Goal: Information Seeking & Learning: Learn about a topic

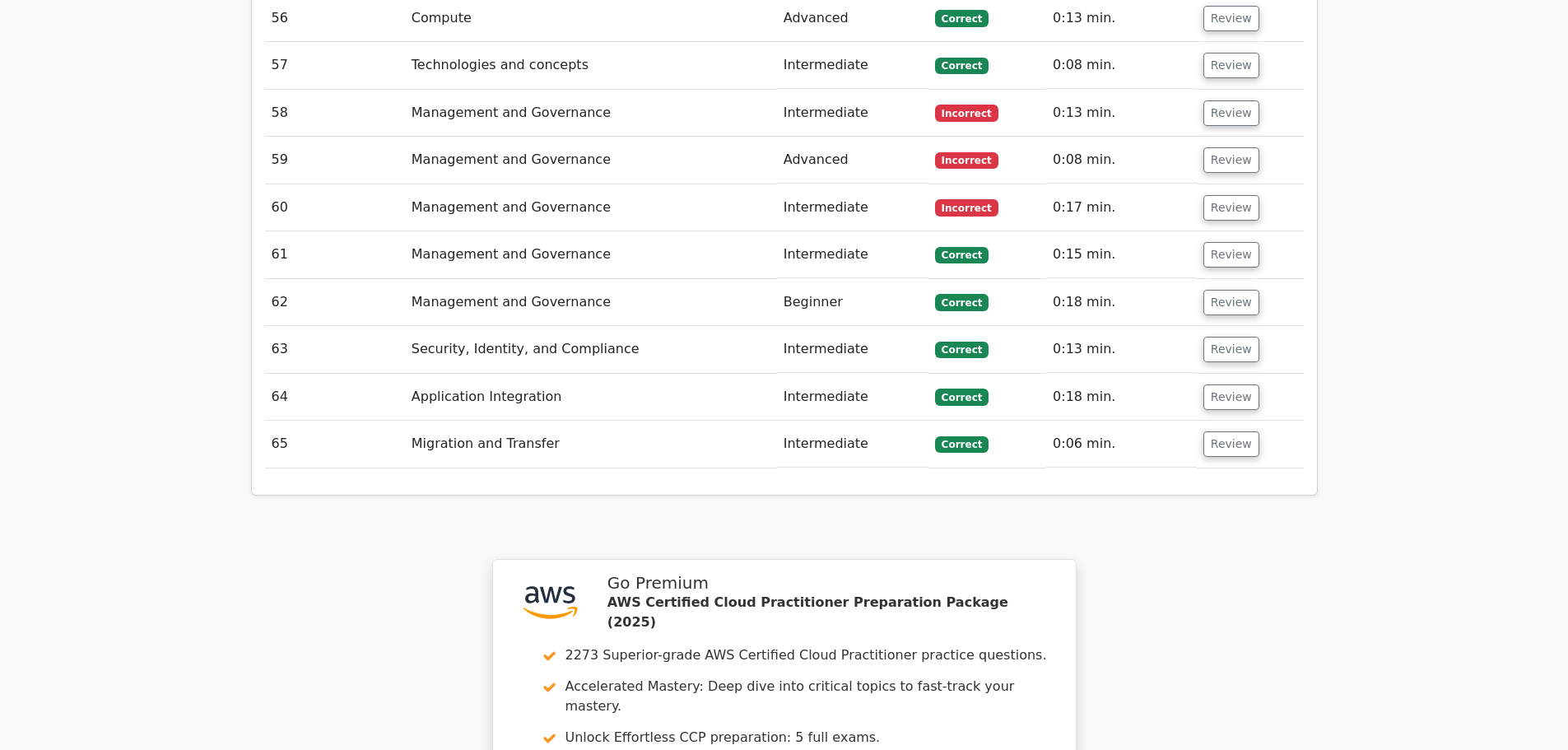
scroll to position [4940, 0]
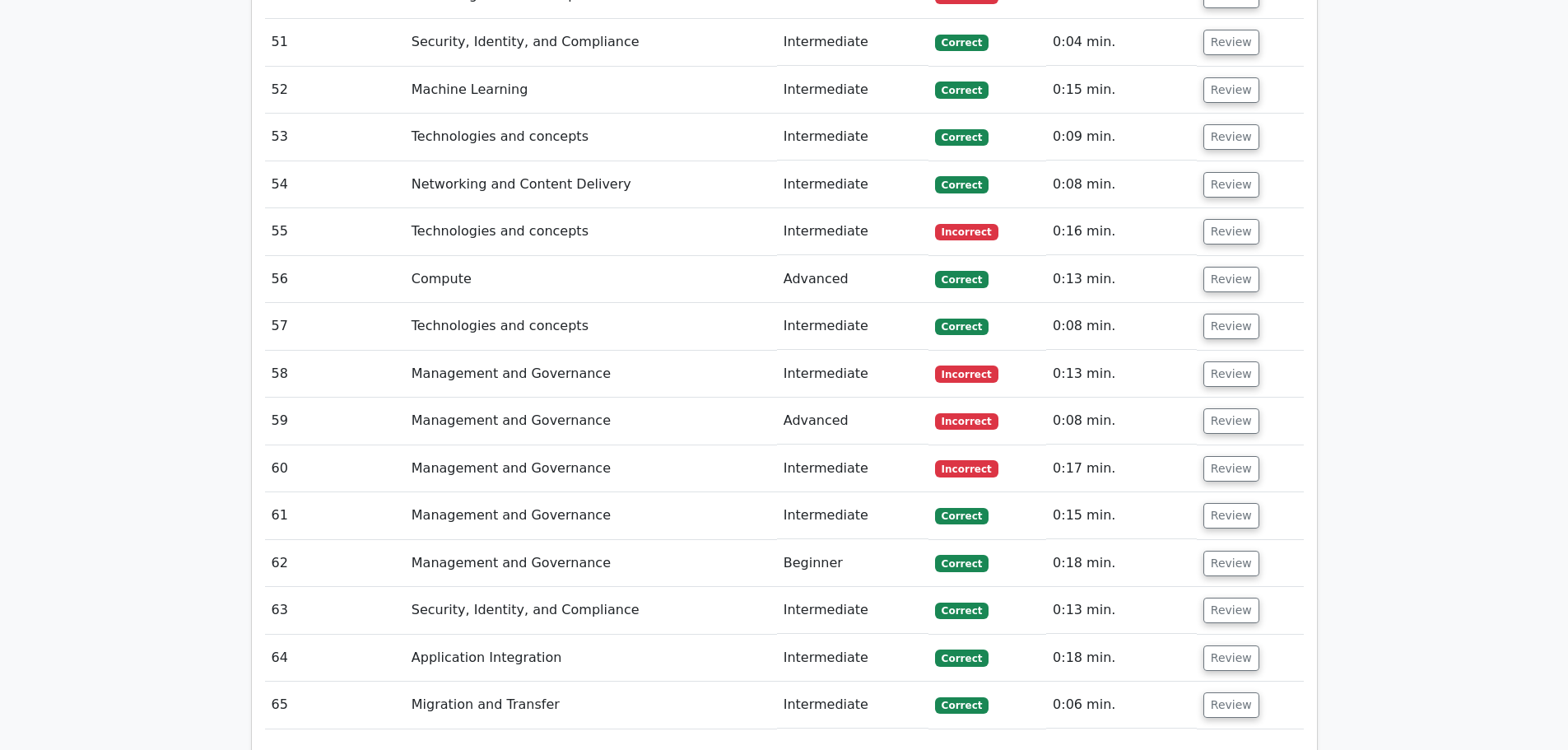
click at [1234, 446] on td "Review" at bounding box center [1249, 469] width 107 height 47
click at [1234, 456] on button "Review" at bounding box center [1231, 468] width 56 height 25
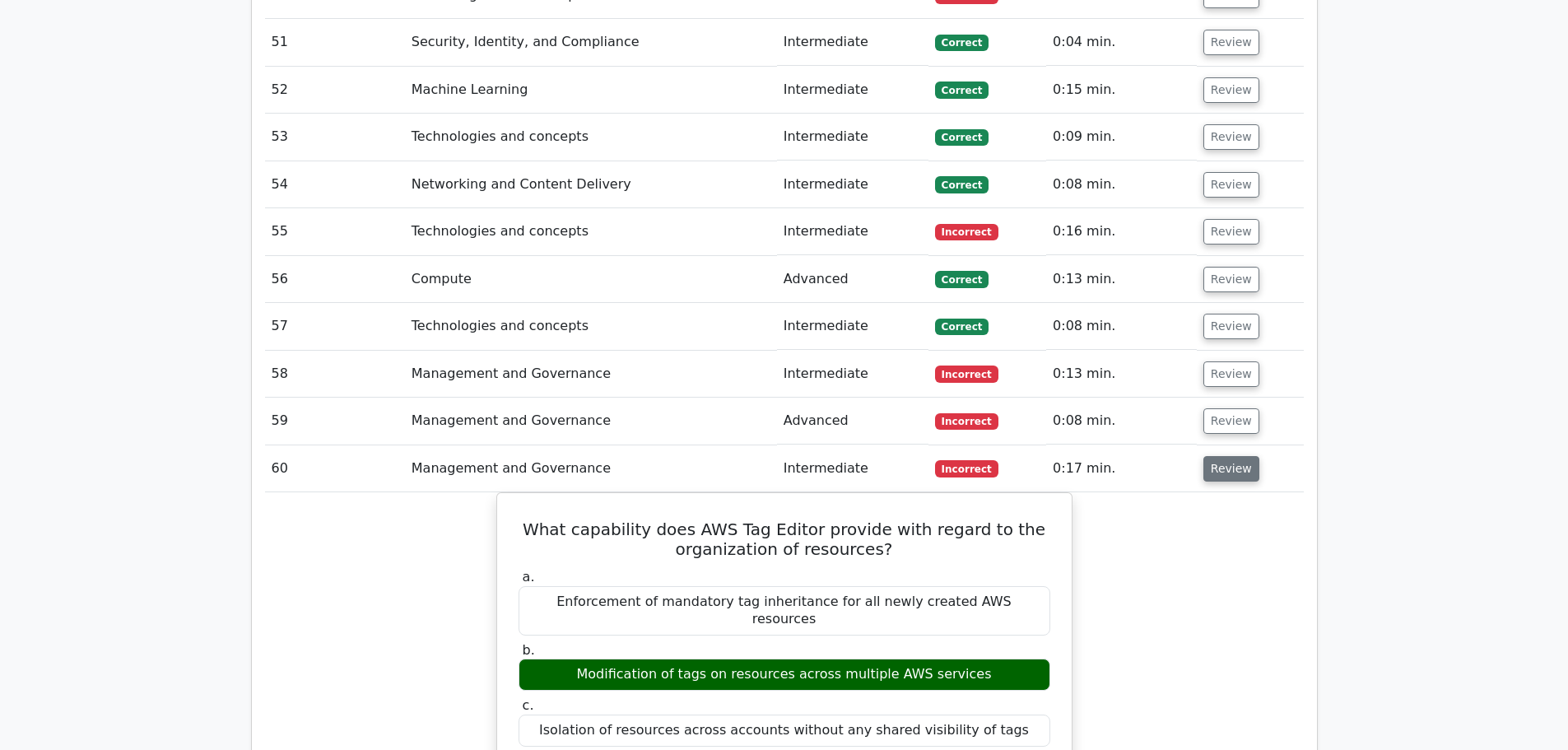
click at [1214, 456] on button "Review" at bounding box center [1231, 468] width 56 height 25
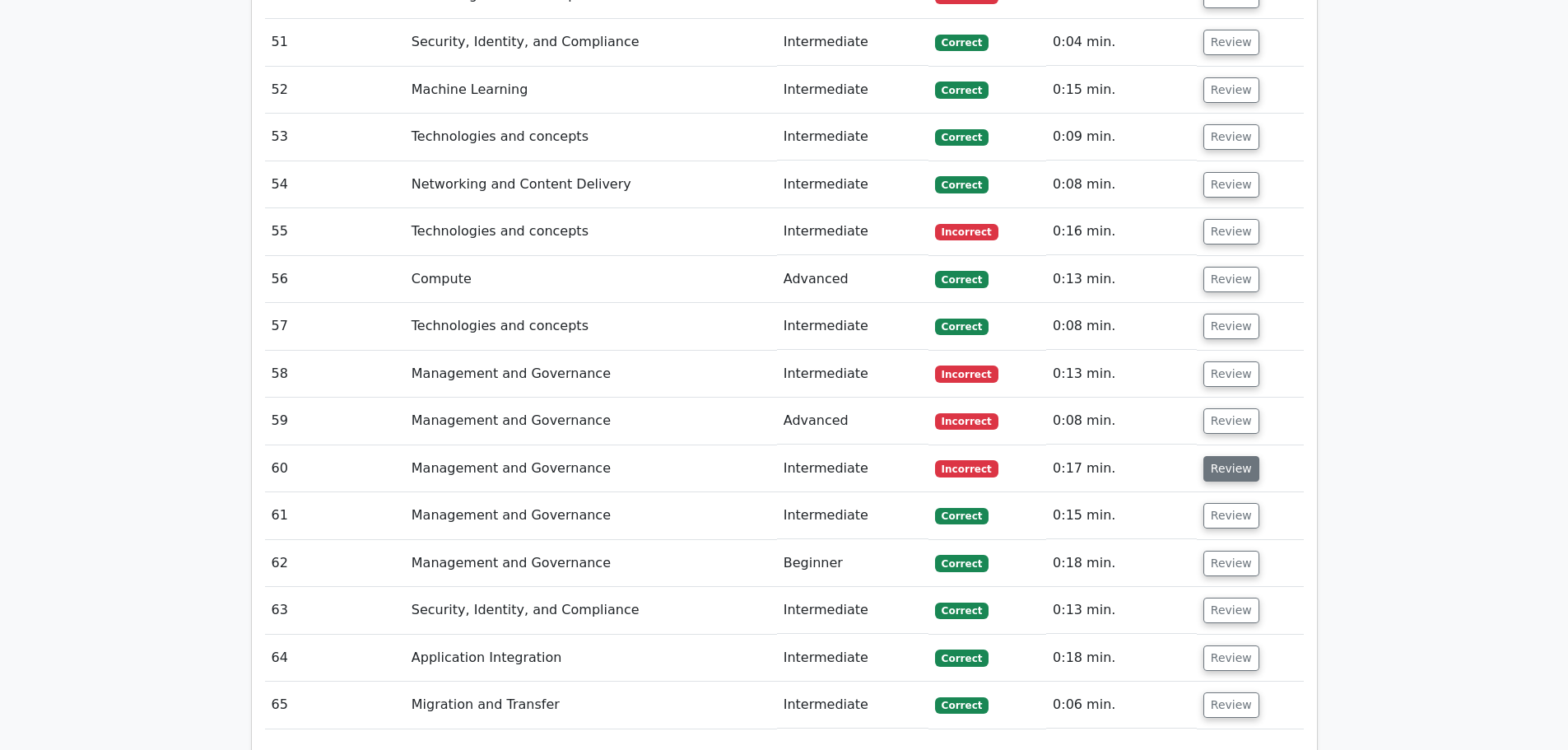
click at [1213, 456] on button "Review" at bounding box center [1231, 468] width 56 height 25
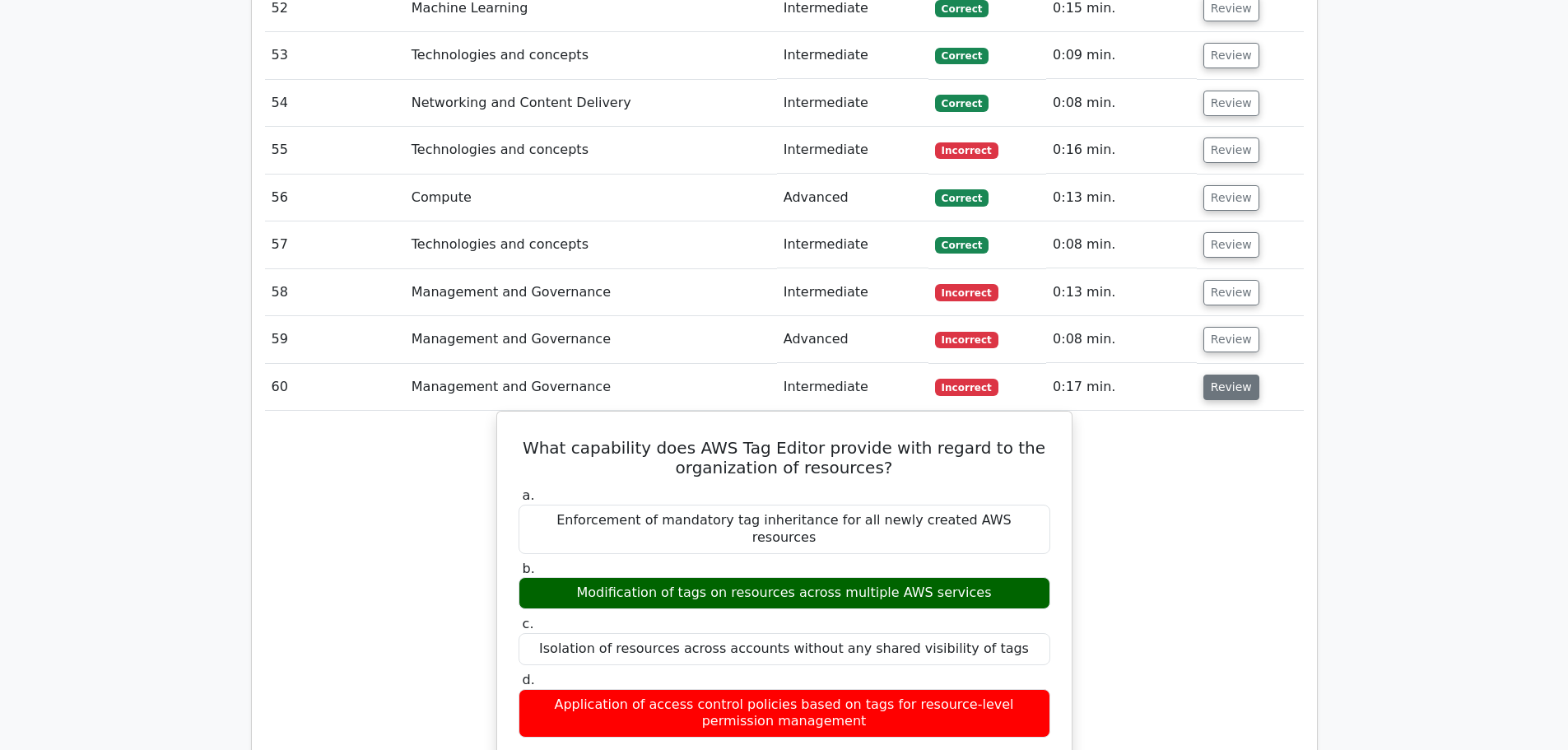
scroll to position [5022, 0]
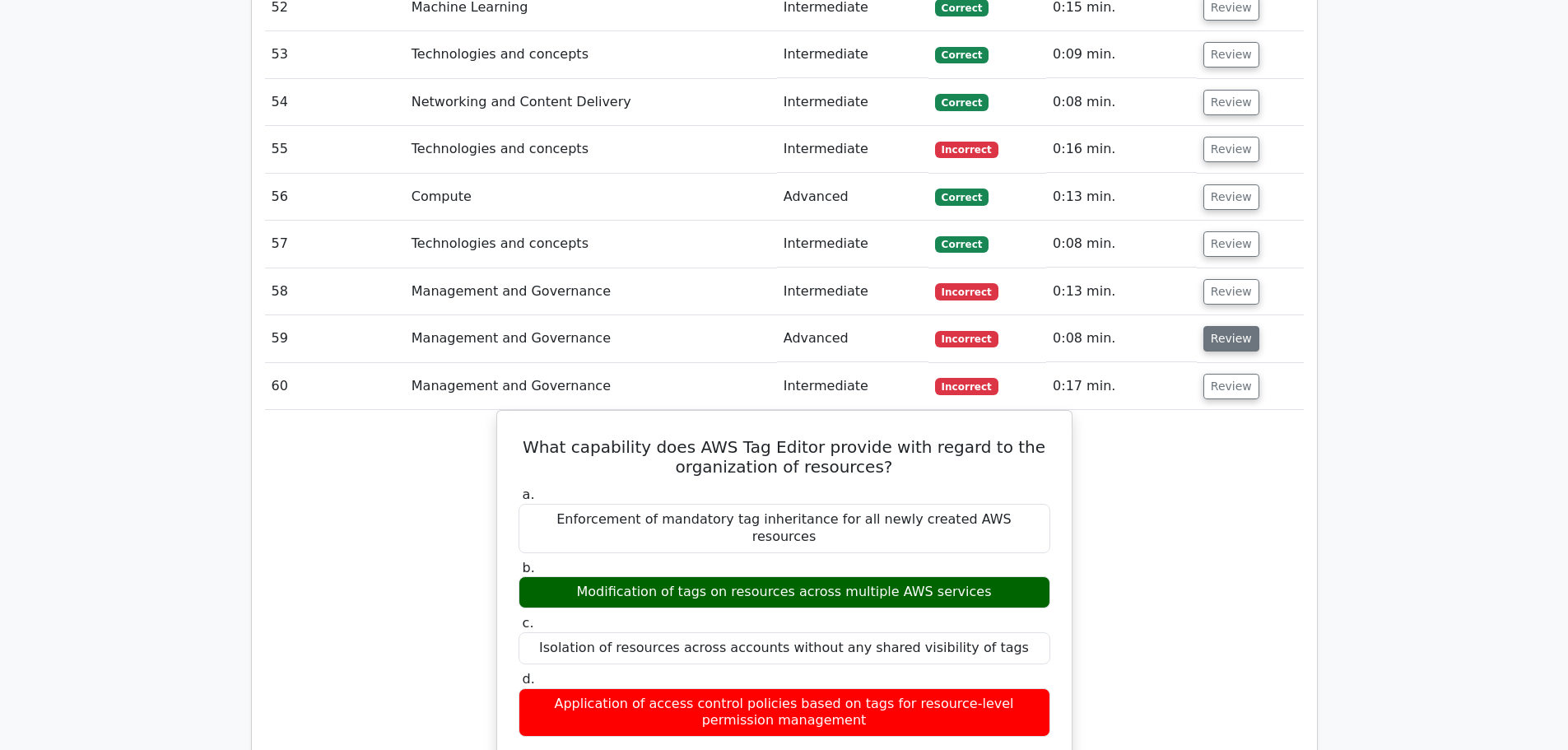
click at [1229, 326] on button "Review" at bounding box center [1231, 338] width 56 height 25
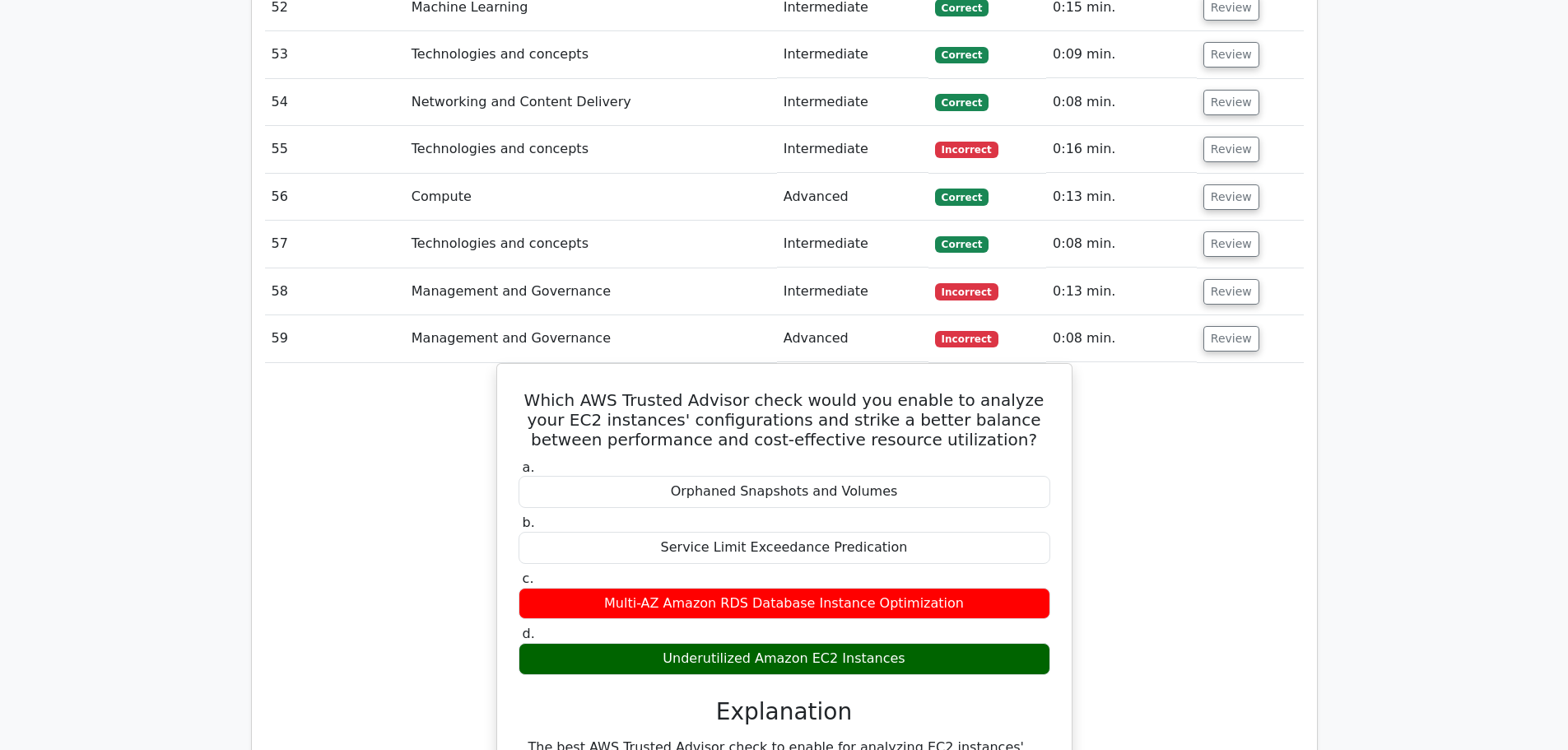
click at [1231, 269] on td "Review" at bounding box center [1249, 292] width 107 height 47
click at [1231, 279] on button "Review" at bounding box center [1231, 291] width 56 height 25
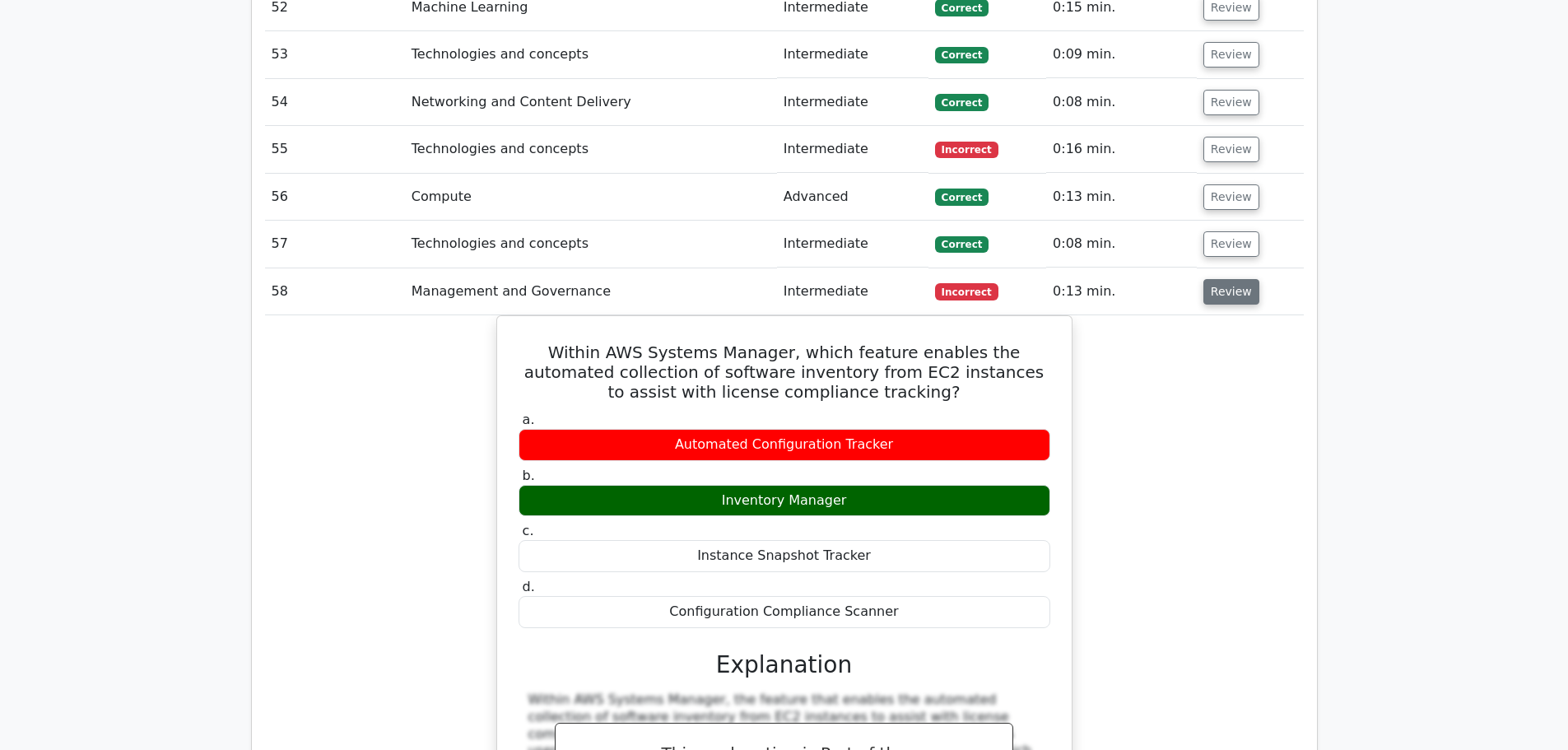
click at [1231, 279] on button "Review" at bounding box center [1231, 291] width 56 height 25
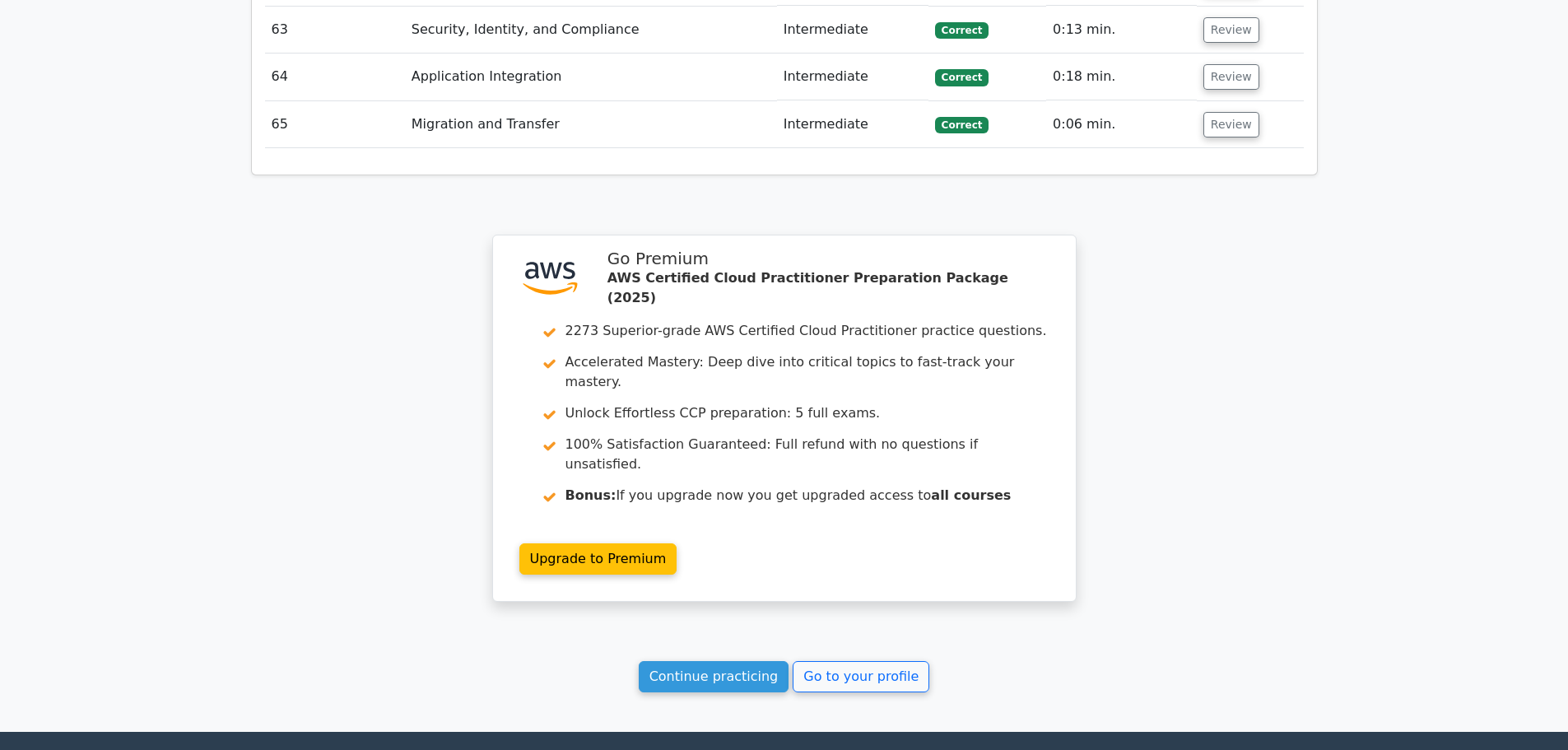
scroll to position [7185, 0]
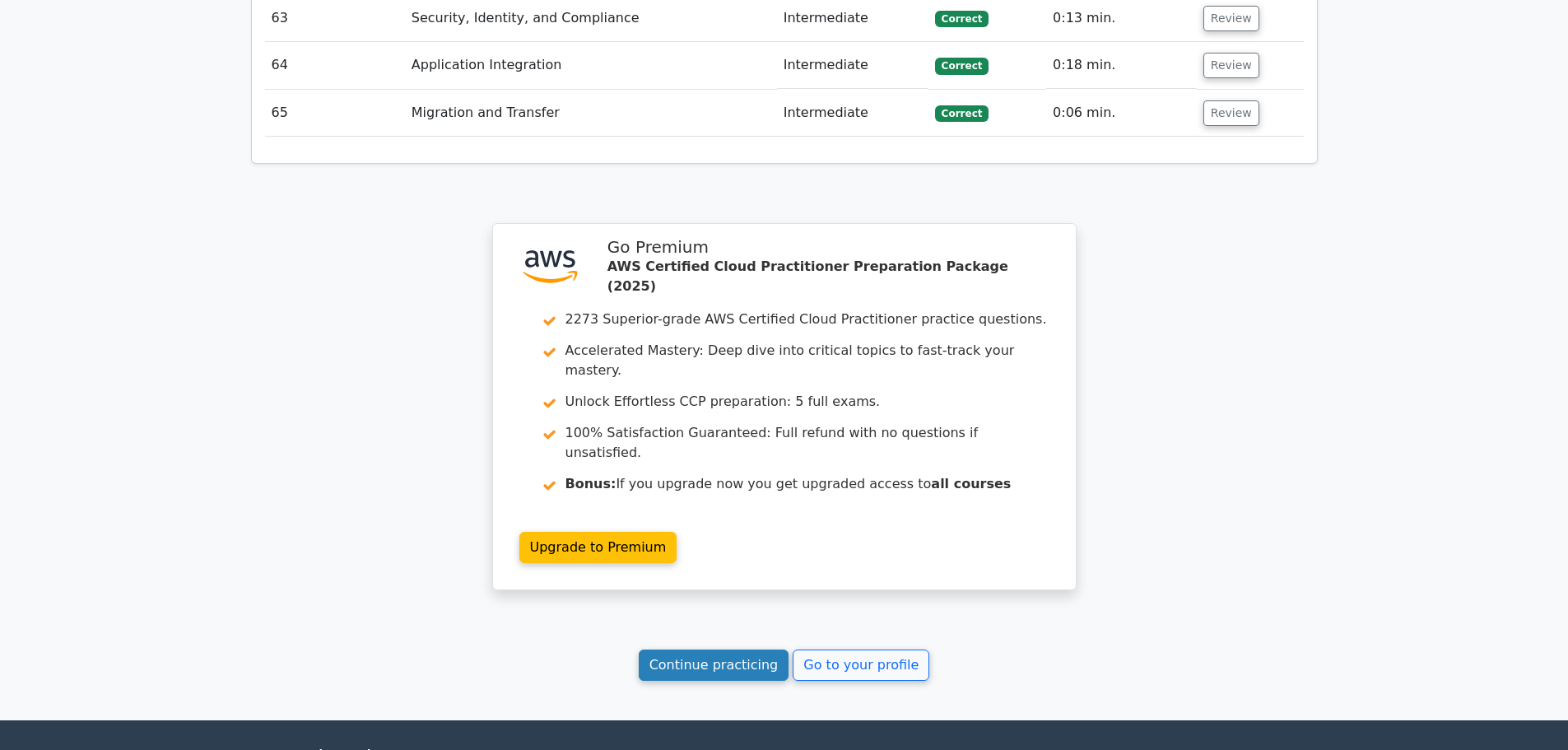
click at [726, 649] on link "Continue practicing" at bounding box center [713, 665] width 150 height 31
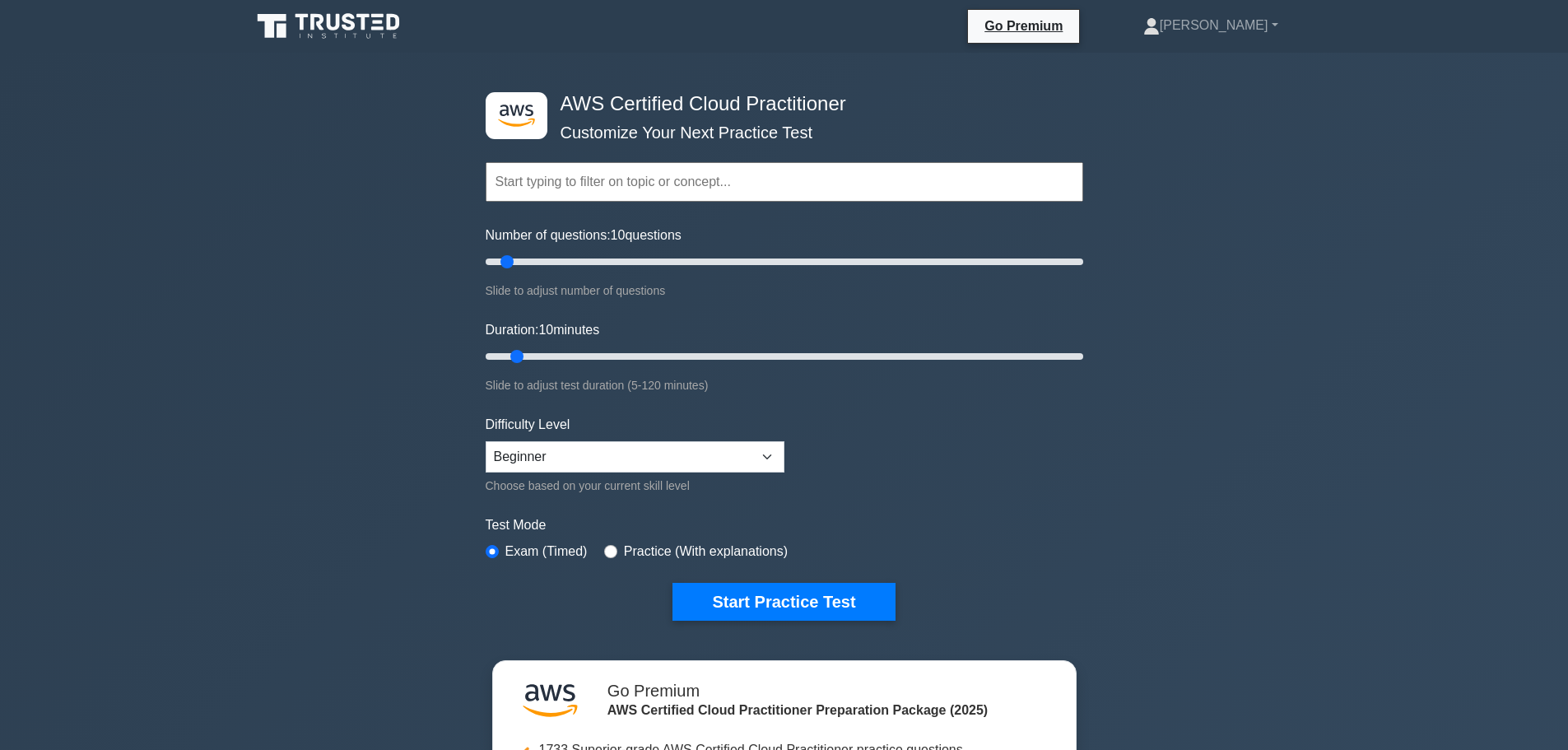
click at [592, 249] on div "Number of questions: 10 questions Slide to adjust number of questions" at bounding box center [784, 263] width 598 height 75
click at [592, 262] on input "Number of questions: 10 questions" at bounding box center [784, 262] width 598 height 20
click at [558, 260] on input "Number of questions: 25 questions" at bounding box center [784, 262] width 598 height 20
type input "20"
click at [537, 259] on input "Number of questions: 25 questions" at bounding box center [784, 262] width 598 height 20
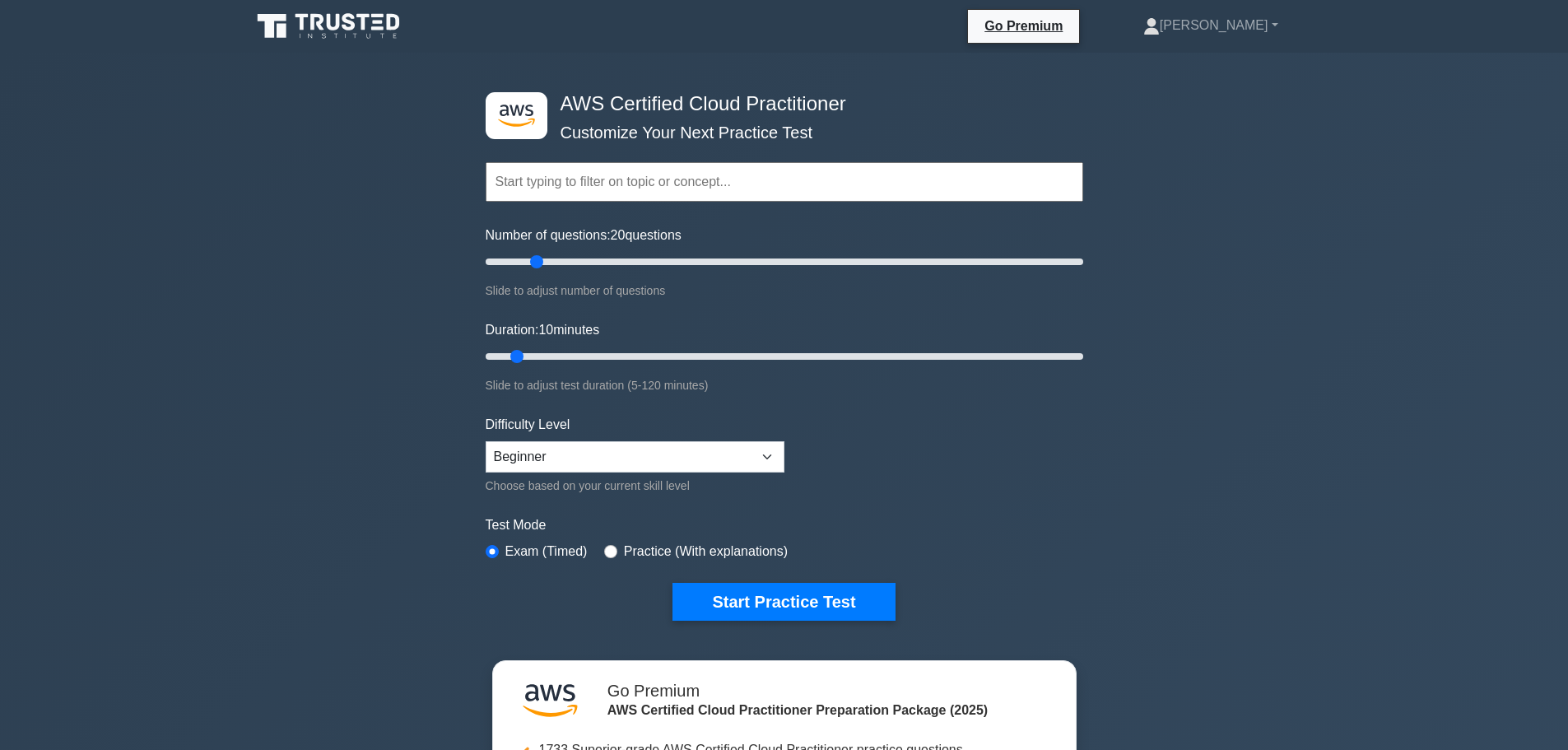
click at [591, 202] on input "text" at bounding box center [784, 182] width 598 height 39
click at [601, 176] on input "text" at bounding box center [784, 182] width 598 height 39
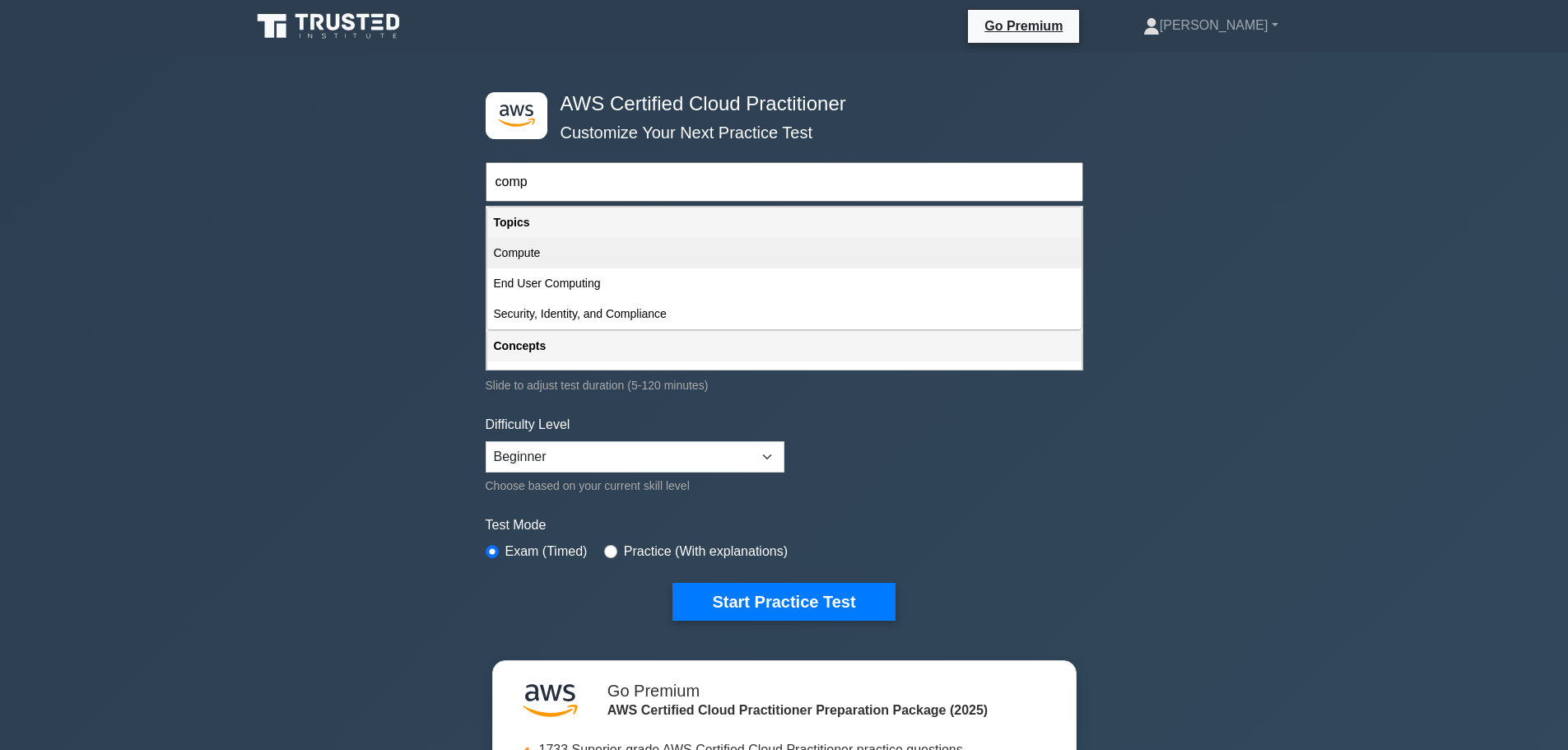
click at [728, 244] on div "Compute" at bounding box center [784, 253] width 594 height 30
type input "Compute"
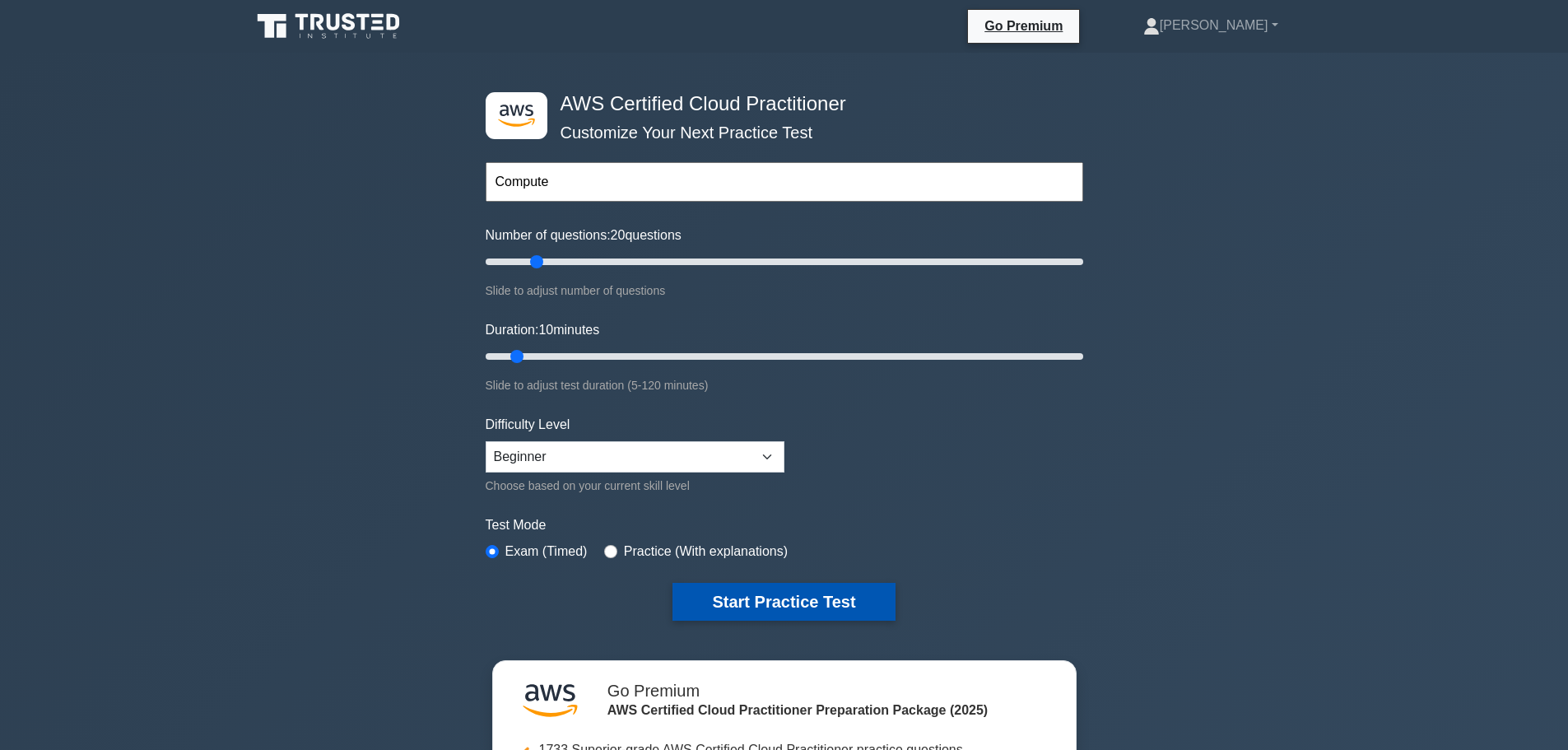
click at [774, 601] on button "Start Practice Test" at bounding box center [784, 602] width 222 height 38
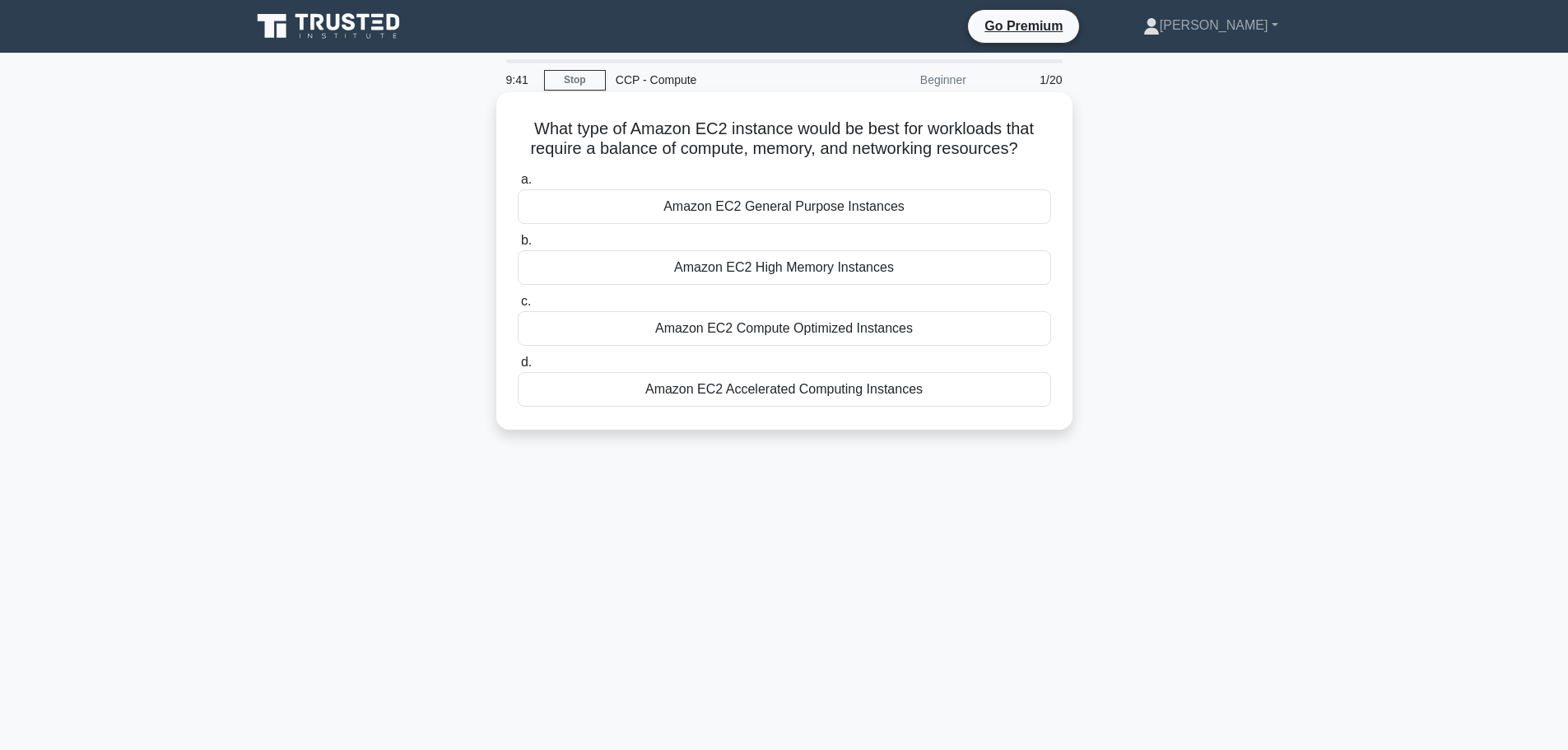
click at [840, 378] on div "Amazon EC2 Accelerated Computing Instances" at bounding box center [784, 389] width 533 height 35
click at [518, 368] on input "d. Amazon EC2 Accelerated Computing Instances" at bounding box center [518, 362] width 0 height 10
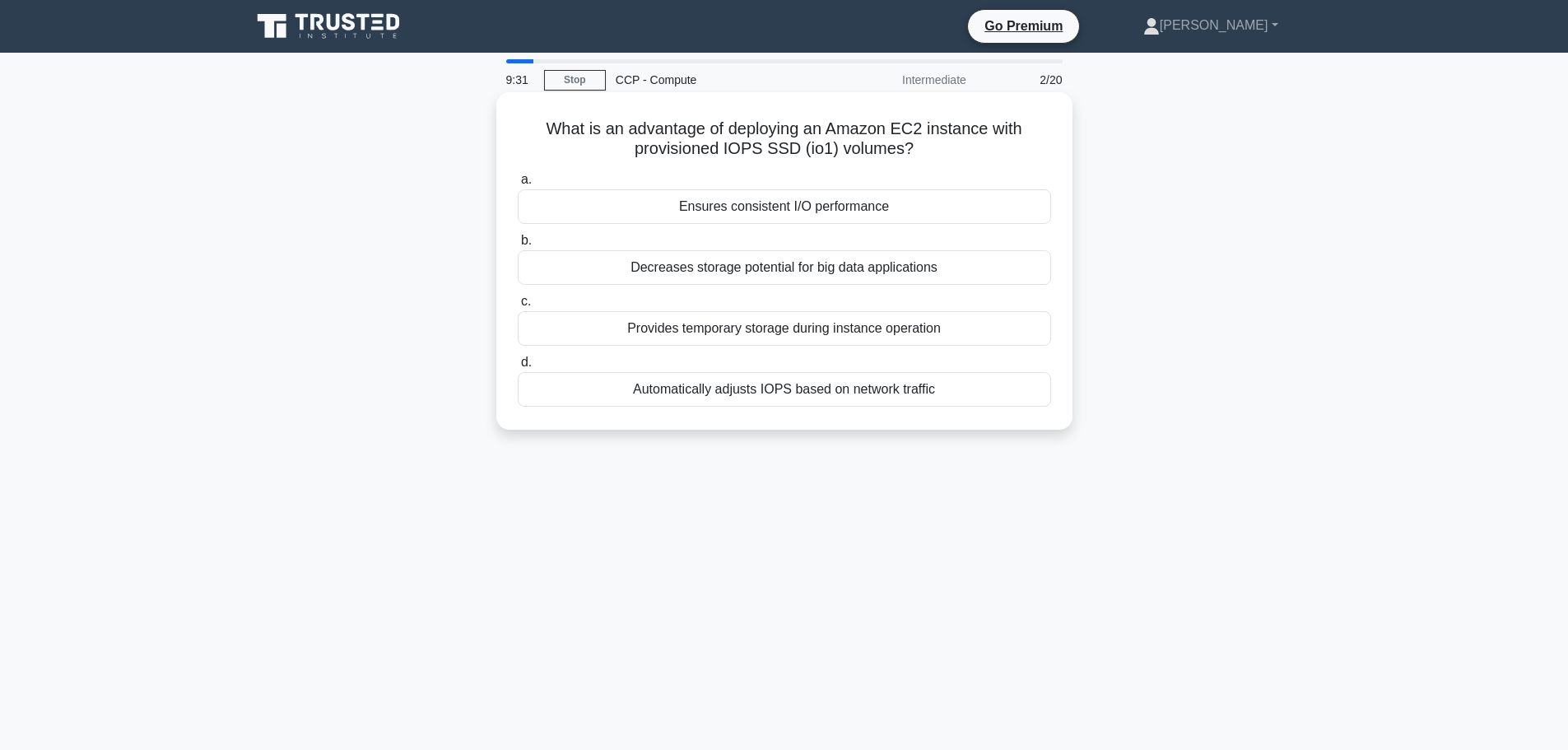
click at [850, 209] on div "Ensures consistent I/O performance" at bounding box center [784, 207] width 533 height 35
click at [518, 185] on input "a. Ensures consistent I/O performance" at bounding box center [518, 180] width 0 height 10
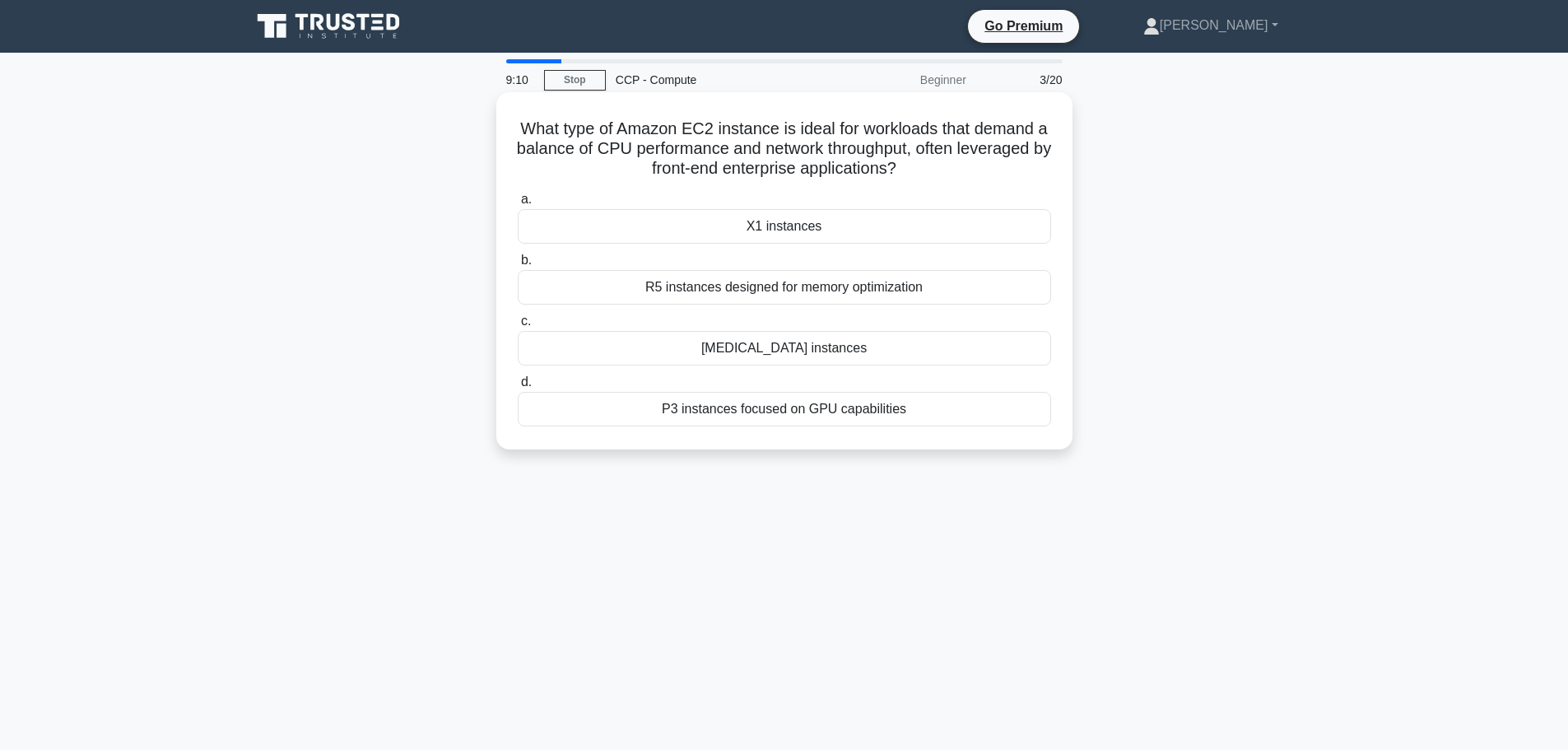
click at [880, 226] on div "X1 instances" at bounding box center [784, 227] width 533 height 35
click at [518, 205] on input "a. X1 instances" at bounding box center [518, 200] width 0 height 10
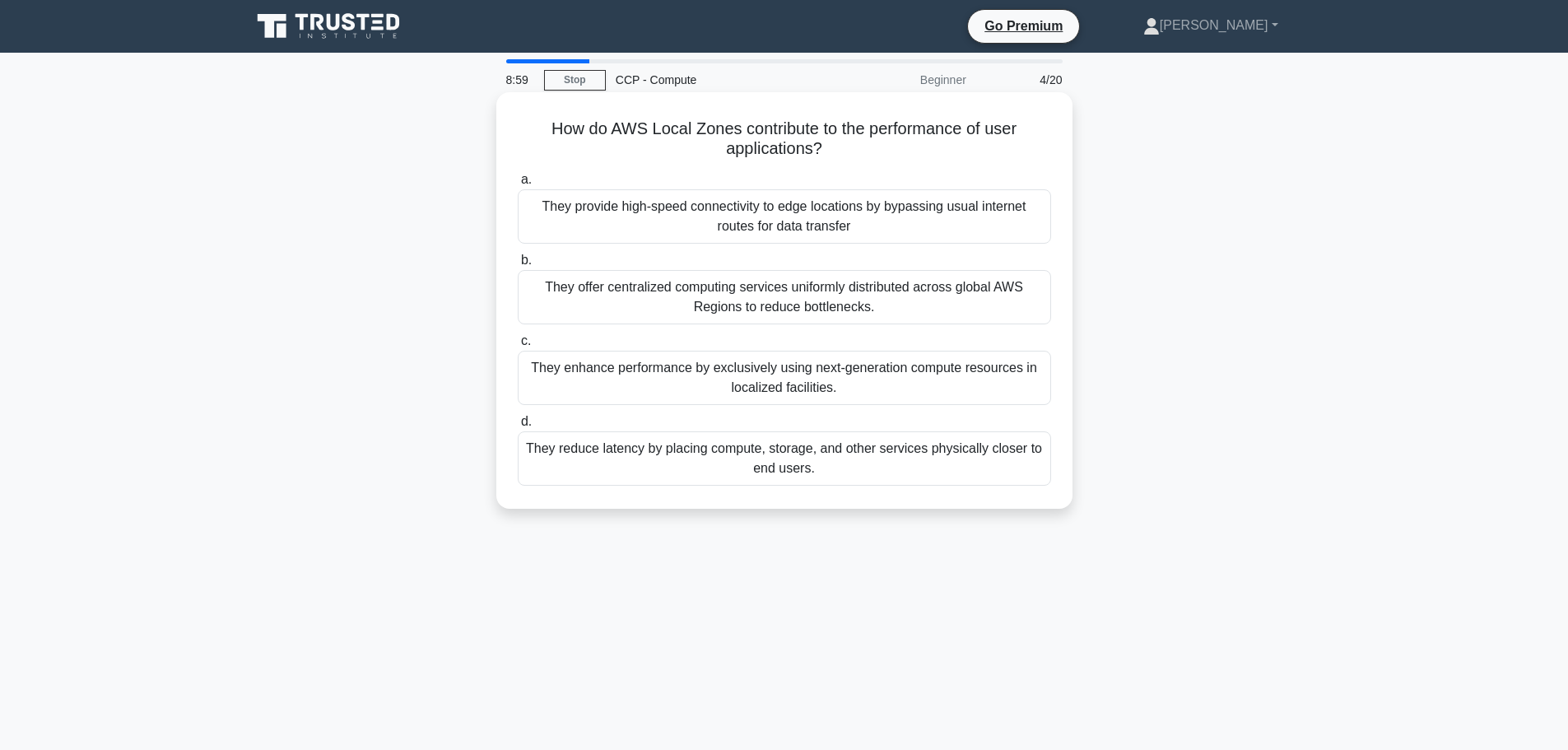
click at [826, 450] on div "They reduce latency by placing compute, storage, and other services physically …" at bounding box center [784, 458] width 533 height 55
click at [518, 428] on input "d. They reduce latency by placing compute, storage, and other services physical…" at bounding box center [518, 421] width 0 height 10
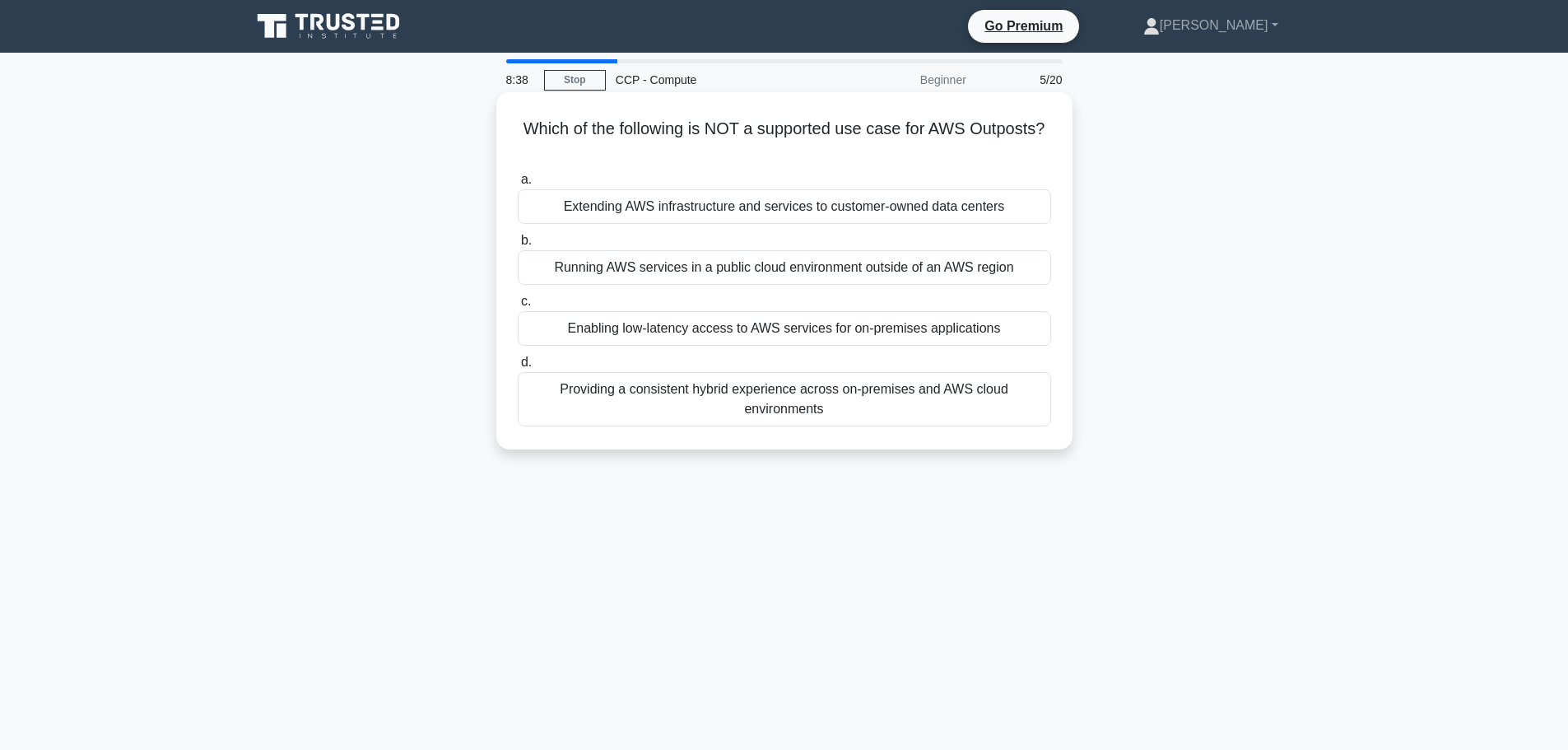
click at [815, 271] on div "Running AWS services in a public cloud environment outside of an AWS region" at bounding box center [784, 268] width 533 height 35
click at [518, 246] on input "b. Running AWS services in a public cloud environment outside of an AWS region" at bounding box center [518, 241] width 0 height 10
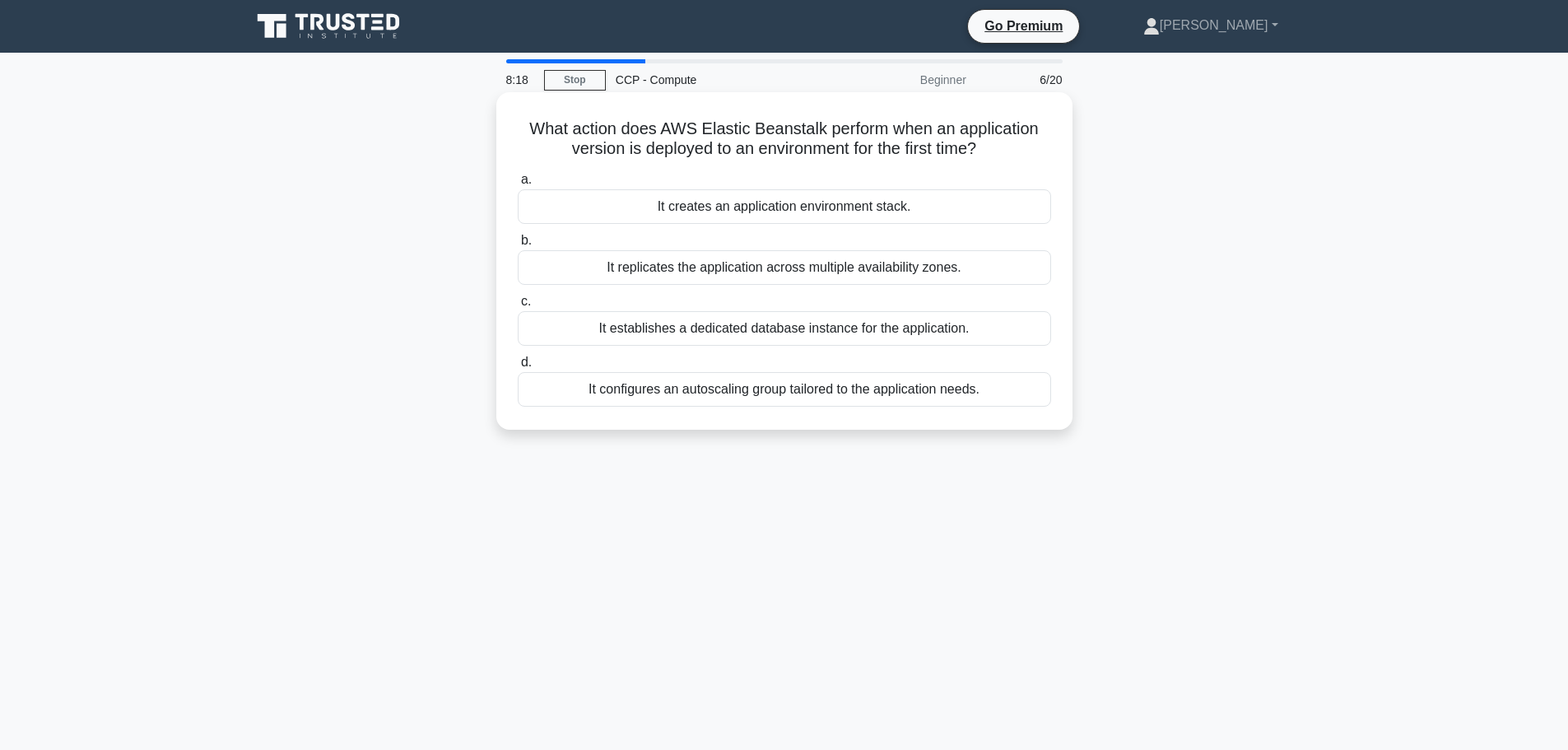
click at [837, 196] on div "It creates an application environment stack." at bounding box center [784, 207] width 533 height 35
click at [518, 185] on input "a. It creates an application environment stack." at bounding box center [518, 180] width 0 height 10
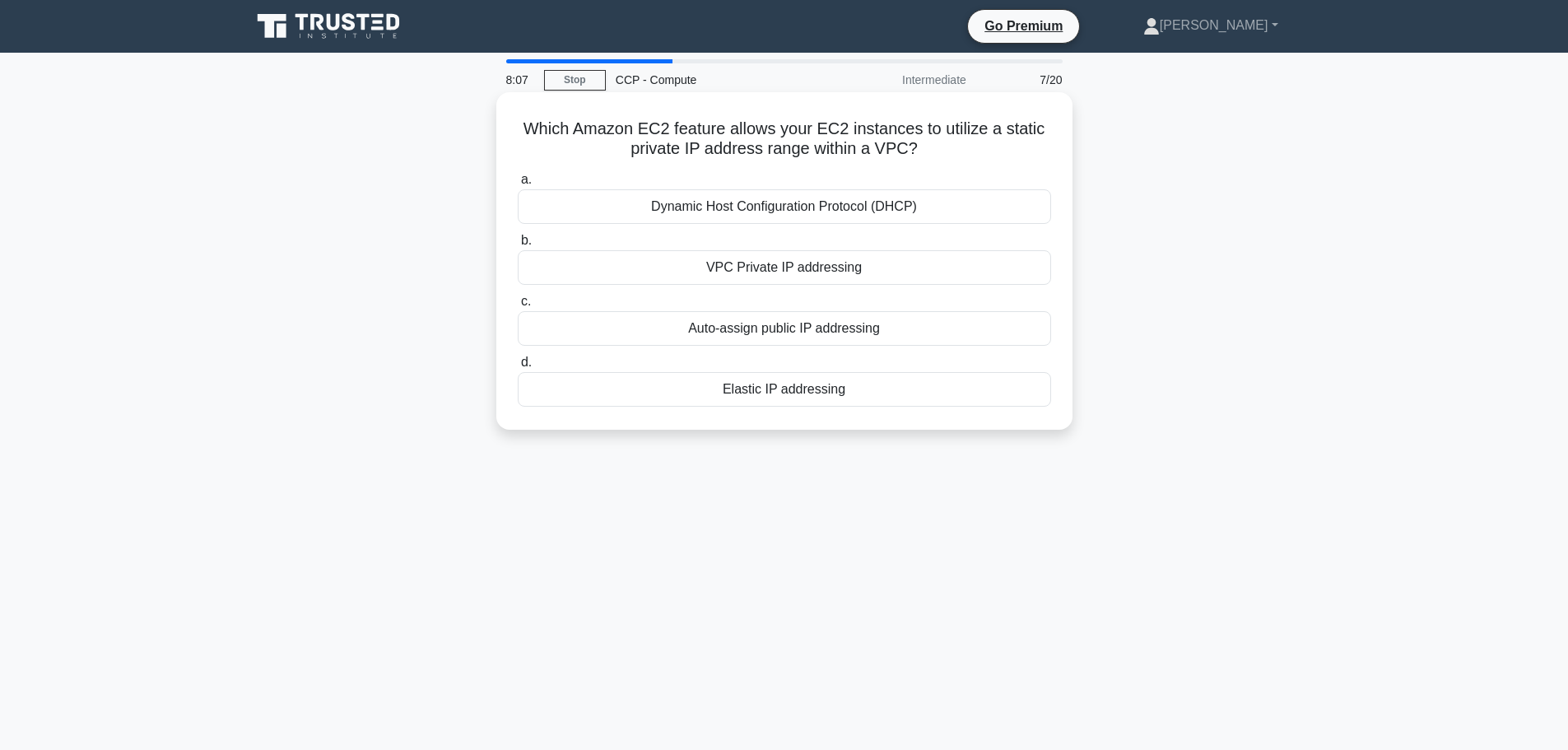
click at [883, 400] on div "Elastic IP addressing" at bounding box center [784, 389] width 533 height 35
click at [518, 368] on input "d. Elastic IP addressing" at bounding box center [518, 362] width 0 height 10
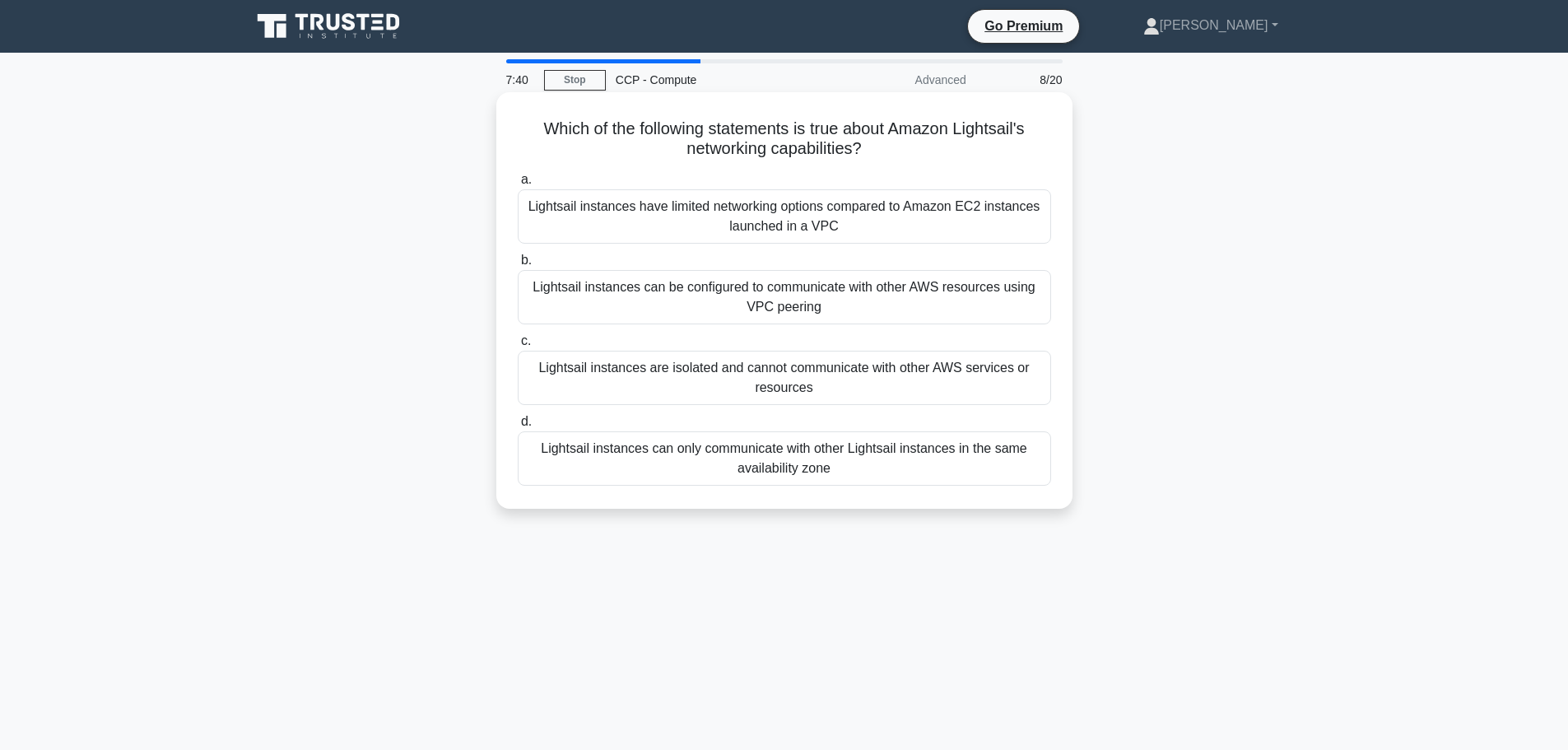
click at [685, 386] on div "Lightsail instances are isolated and cannot communicate with other AWS services…" at bounding box center [784, 378] width 533 height 55
click at [518, 347] on input "c. Lightsail instances are isolated and cannot communicate with other AWS servi…" at bounding box center [518, 342] width 0 height 10
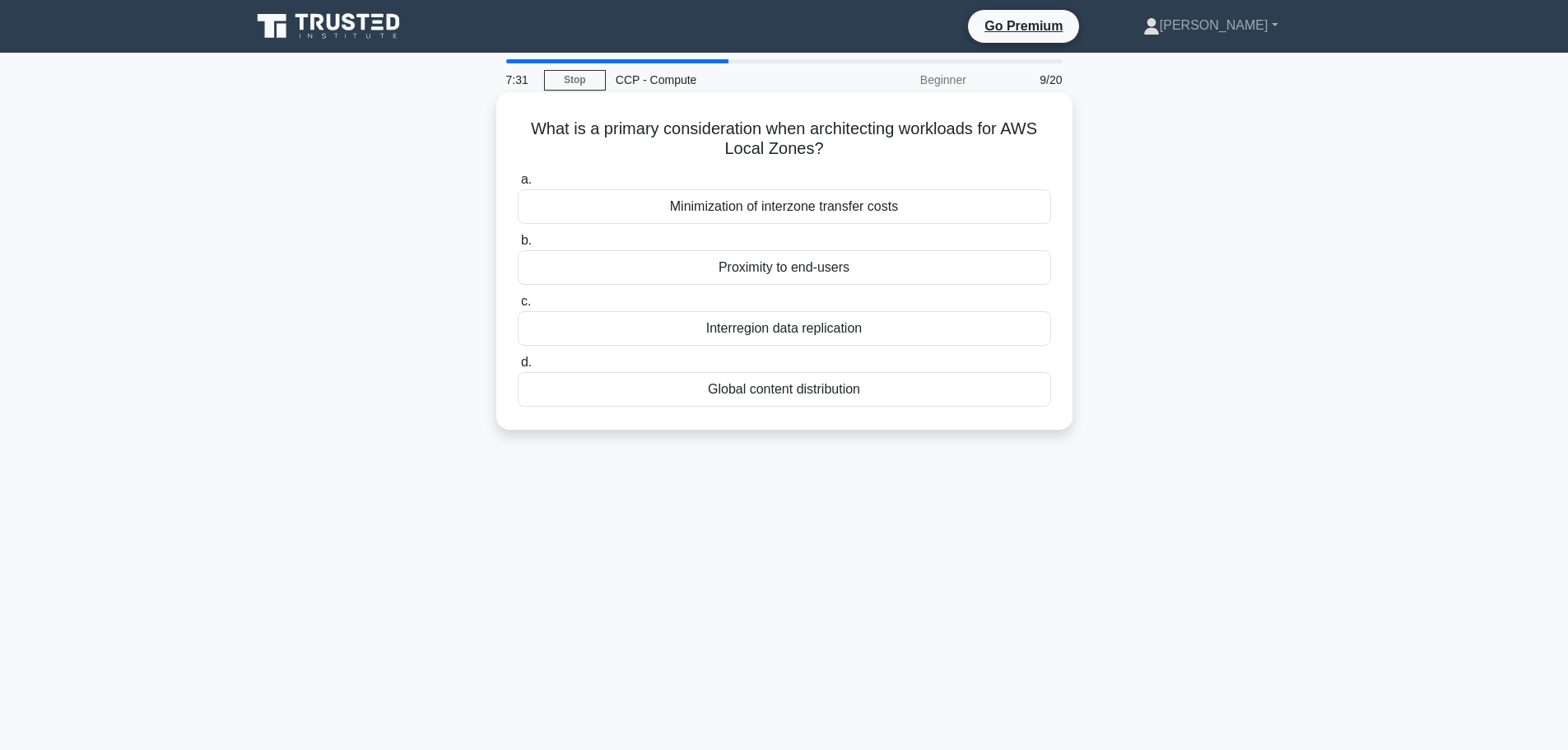
click at [841, 383] on div "Global content distribution" at bounding box center [784, 389] width 533 height 35
click at [518, 368] on input "d. Global content distribution" at bounding box center [518, 362] width 0 height 10
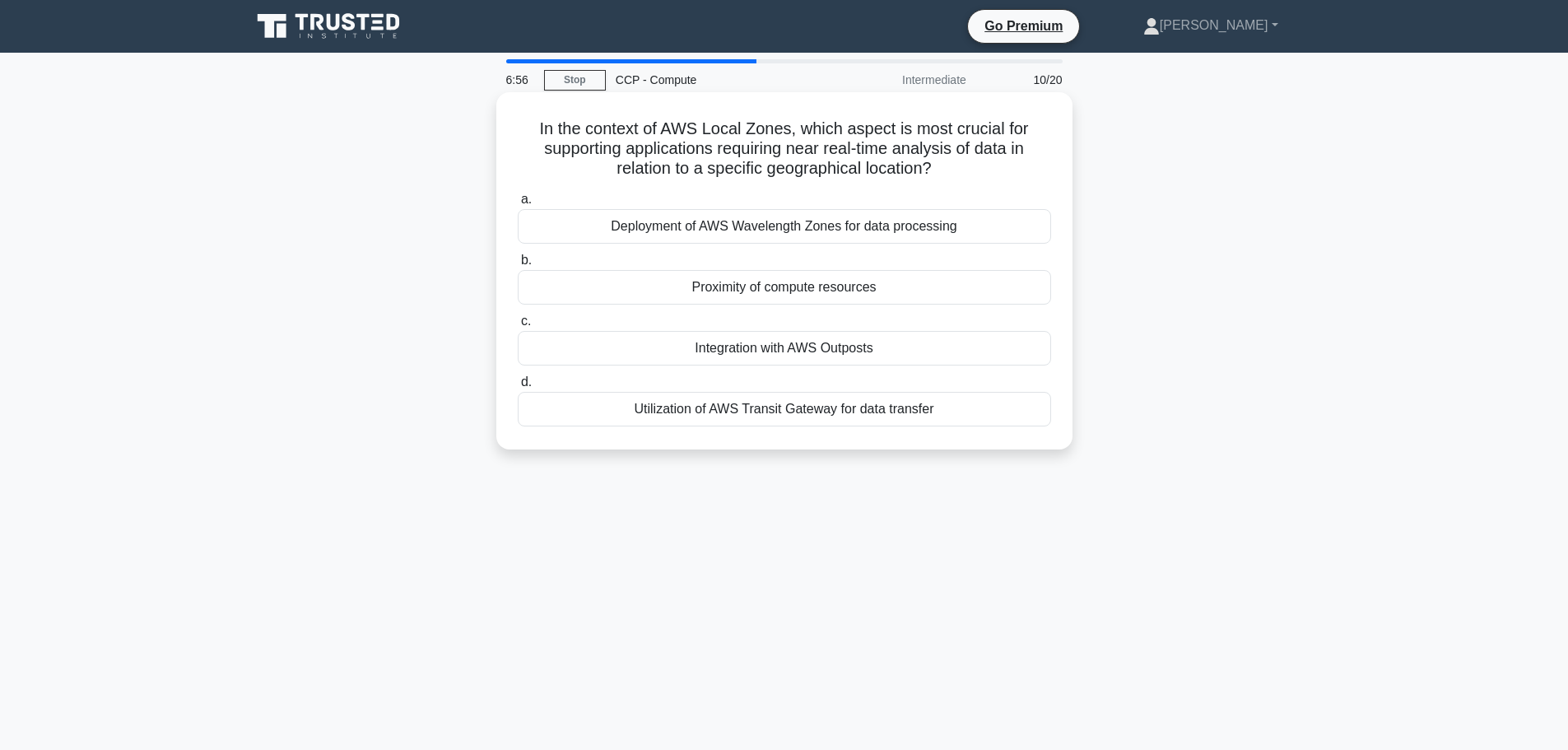
click at [922, 242] on div "Deployment of AWS Wavelength Zones for data processing" at bounding box center [784, 227] width 533 height 35
click at [518, 205] on input "a. Deployment of AWS Wavelength Zones for data processing" at bounding box center [518, 200] width 0 height 10
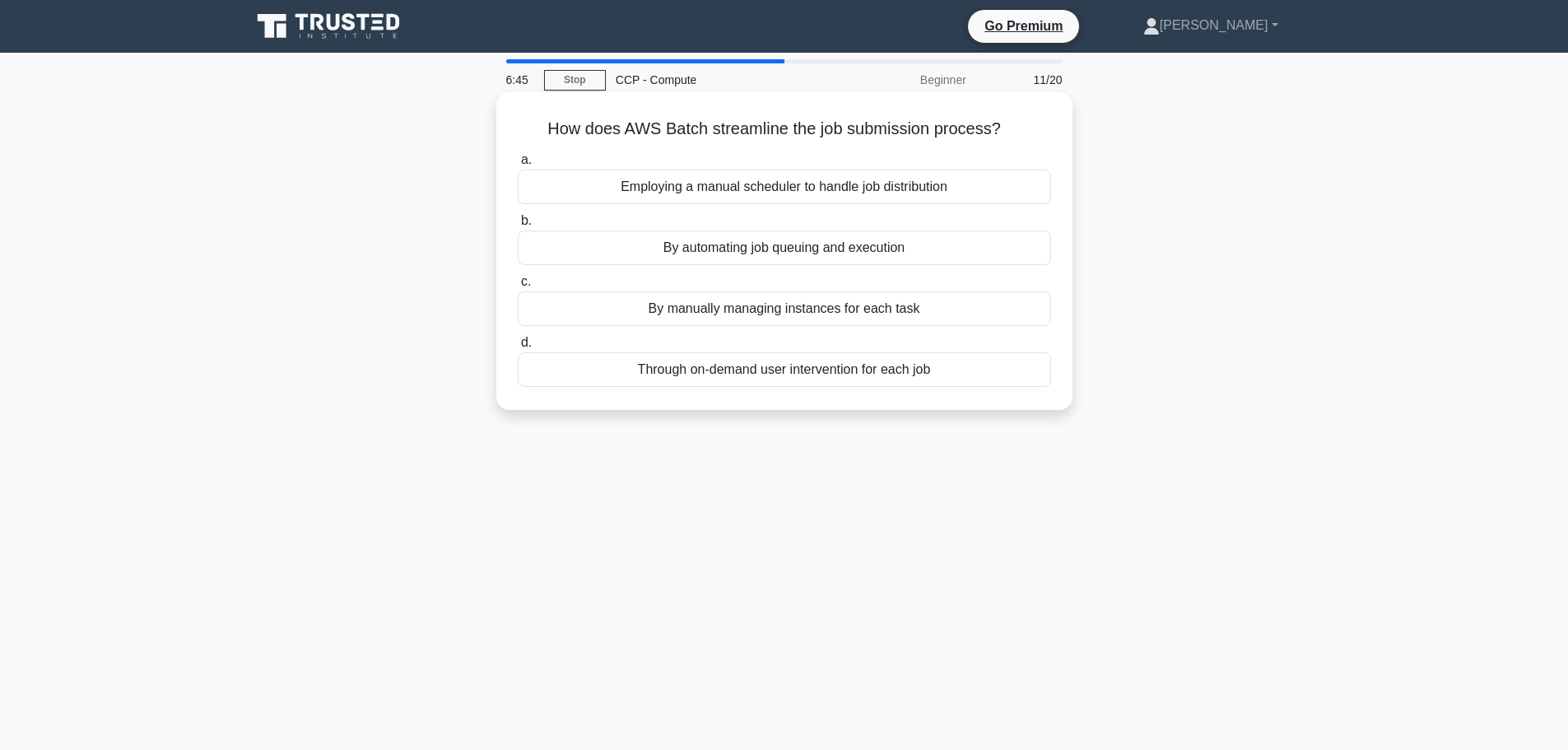
click at [893, 194] on div "Employing a manual scheduler to handle job distribution" at bounding box center [784, 187] width 533 height 35
click at [518, 165] on input "a. Employing a manual scheduler to handle job distribution" at bounding box center [518, 160] width 0 height 10
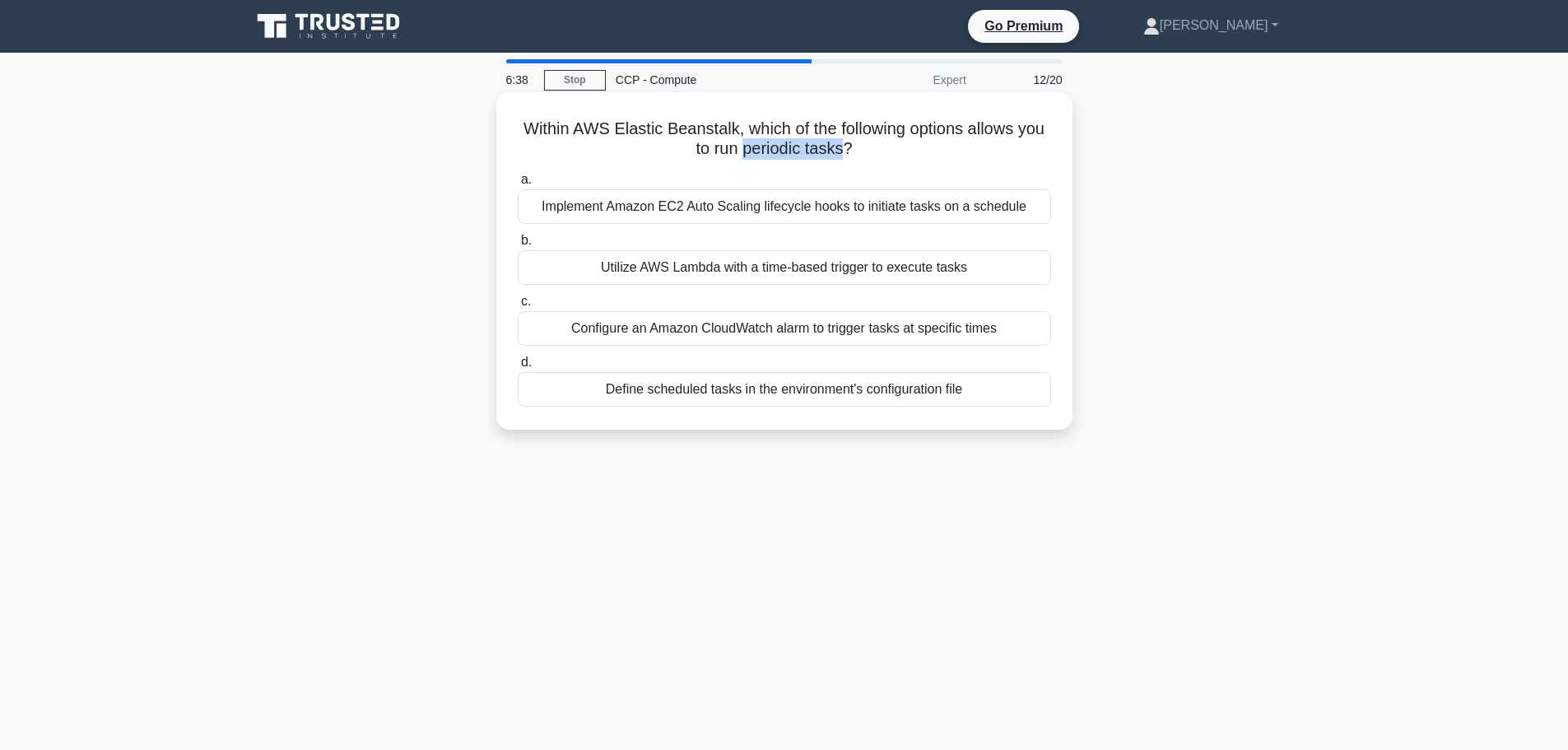
drag, startPoint x: 757, startPoint y: 155, endPoint x: 863, endPoint y: 157, distance: 106.0
click at [863, 157] on h5 "Within AWS Elastic Beanstalk, which of the following options allows you to run …" at bounding box center [784, 138] width 537 height 41
copy h5 "periodic tasks"
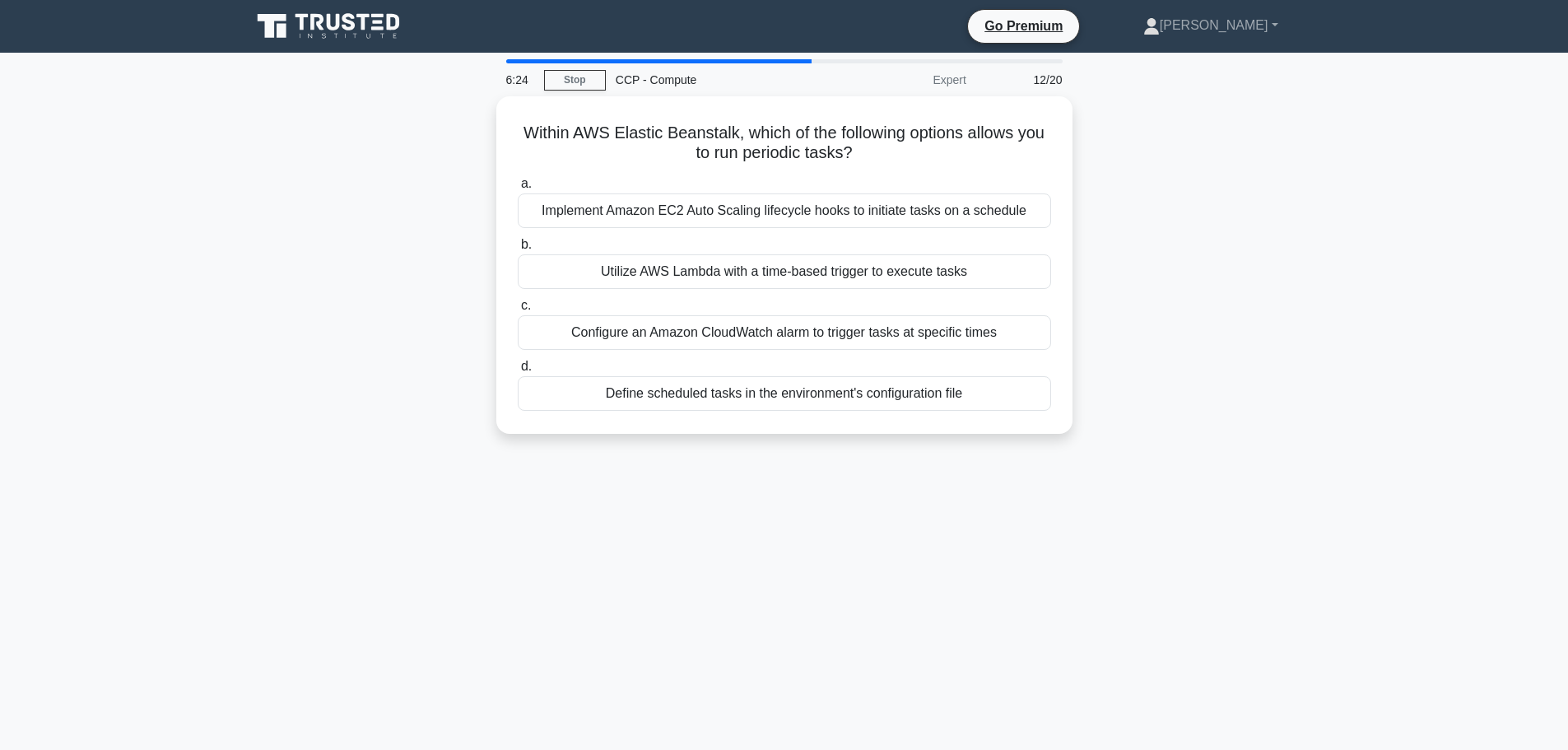
drag, startPoint x: 1176, startPoint y: 267, endPoint x: 1154, endPoint y: 270, distance: 22.2
click at [1176, 267] on div "Within AWS Elastic Beanstalk, which of the following options allows you to run …" at bounding box center [784, 275] width 1086 height 357
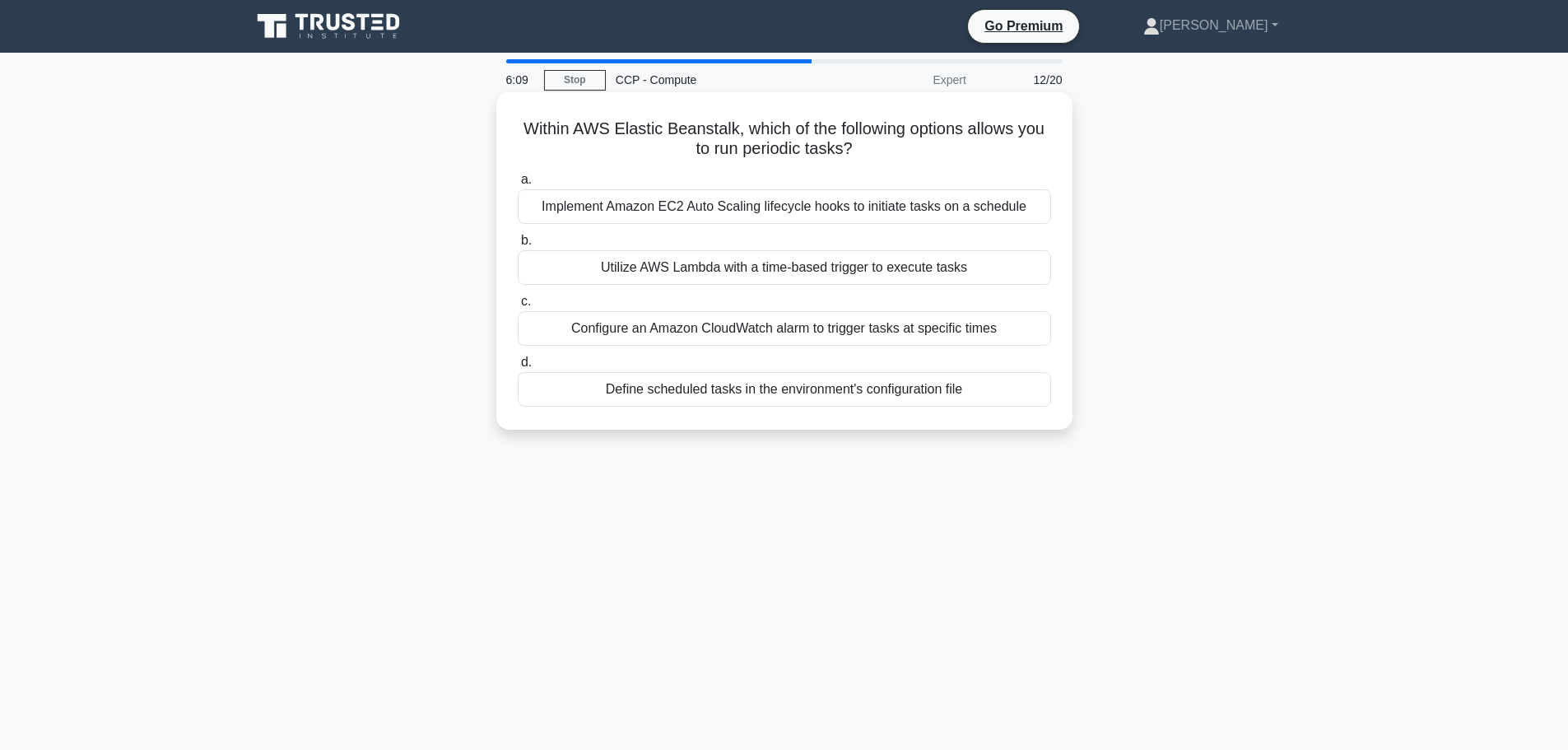
click at [819, 280] on div "Utilize AWS Lambda with a time-based trigger to execute tasks" at bounding box center [784, 268] width 533 height 35
click at [518, 246] on input "b. Utilize AWS Lambda with a time-based trigger to execute tasks" at bounding box center [518, 241] width 0 height 10
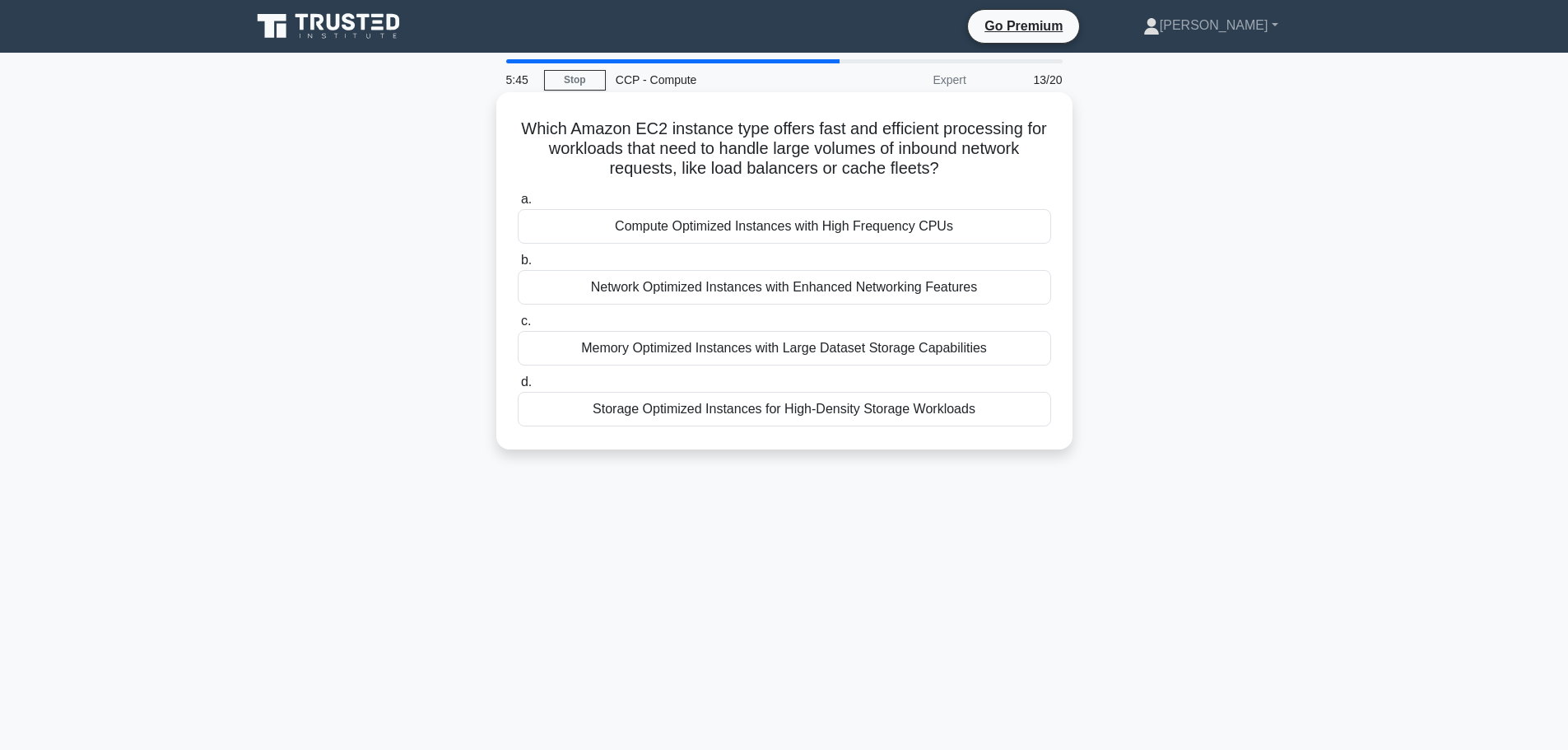
click at [921, 293] on div "Network Optimized Instances with Enhanced Networking Features" at bounding box center [784, 288] width 533 height 35
click at [518, 266] on input "b. Network Optimized Instances with Enhanced Networking Features" at bounding box center [518, 261] width 0 height 10
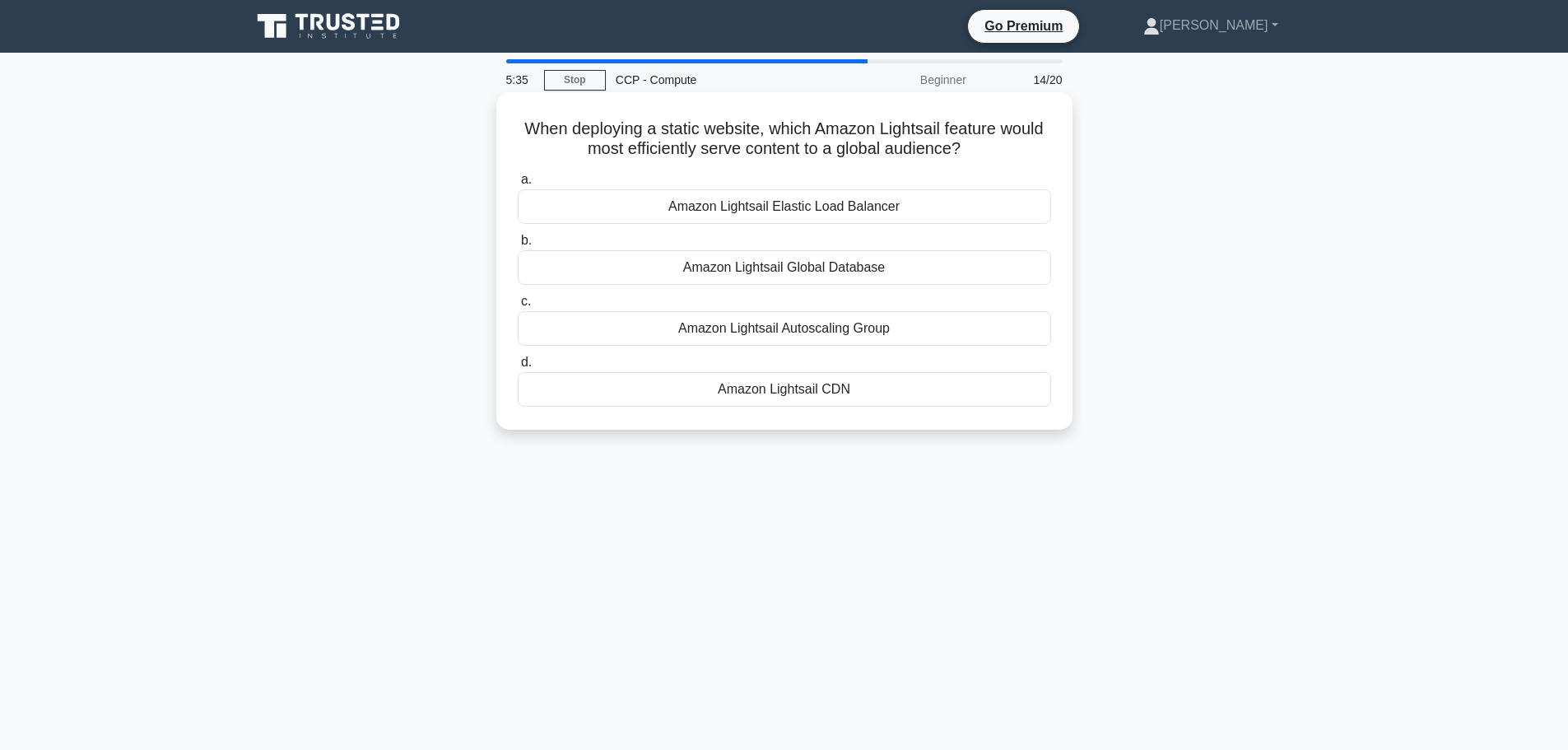
click at [874, 386] on div "Amazon Lightsail CDN" at bounding box center [784, 389] width 533 height 35
click at [518, 368] on input "d. Amazon Lightsail CDN" at bounding box center [518, 362] width 0 height 10
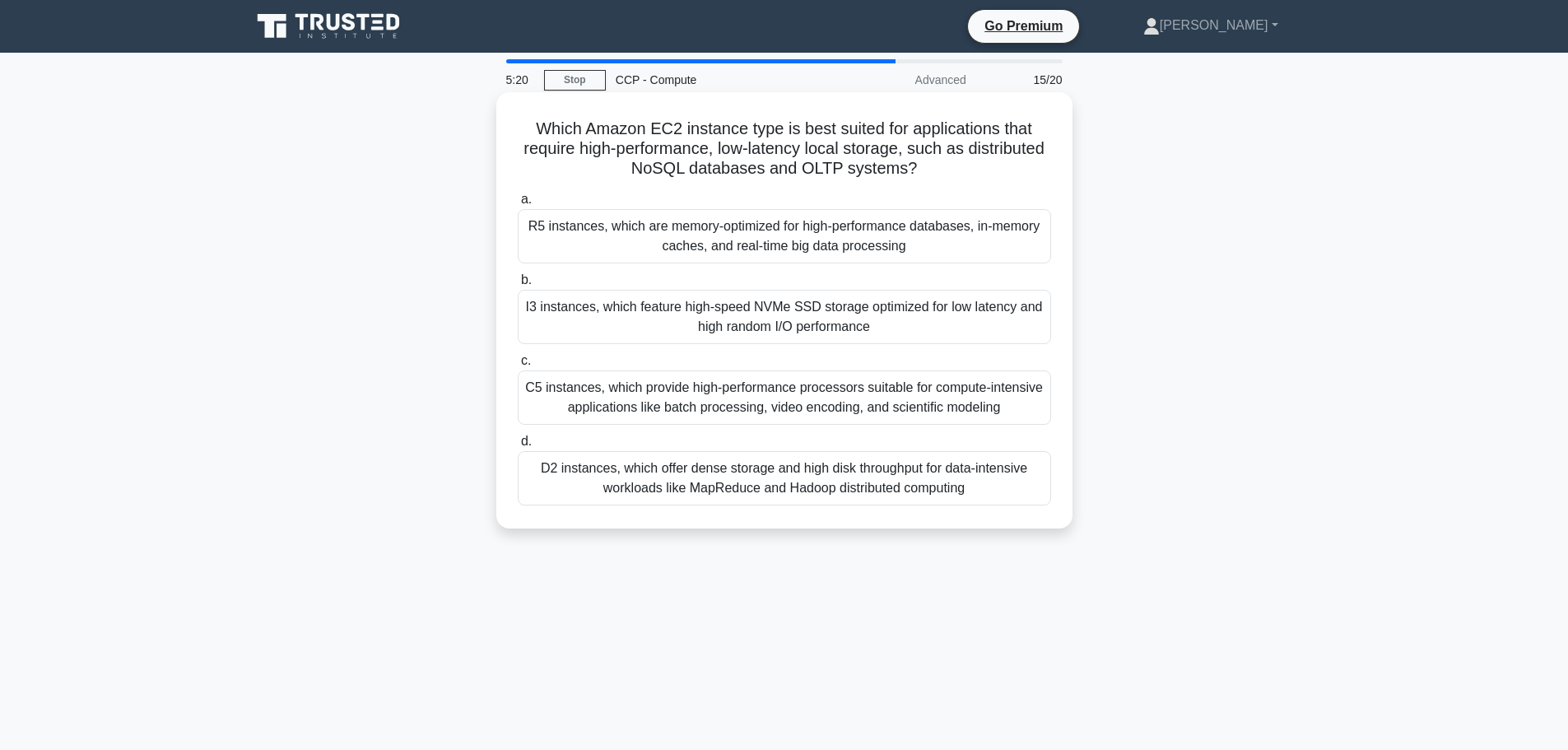
click at [898, 249] on div "R5 instances, which are memory-optimized for high-performance databases, in-mem…" at bounding box center [784, 236] width 533 height 55
click at [518, 205] on input "a. R5 instances, which are memory-optimized for high-performance databases, in-…" at bounding box center [518, 200] width 0 height 10
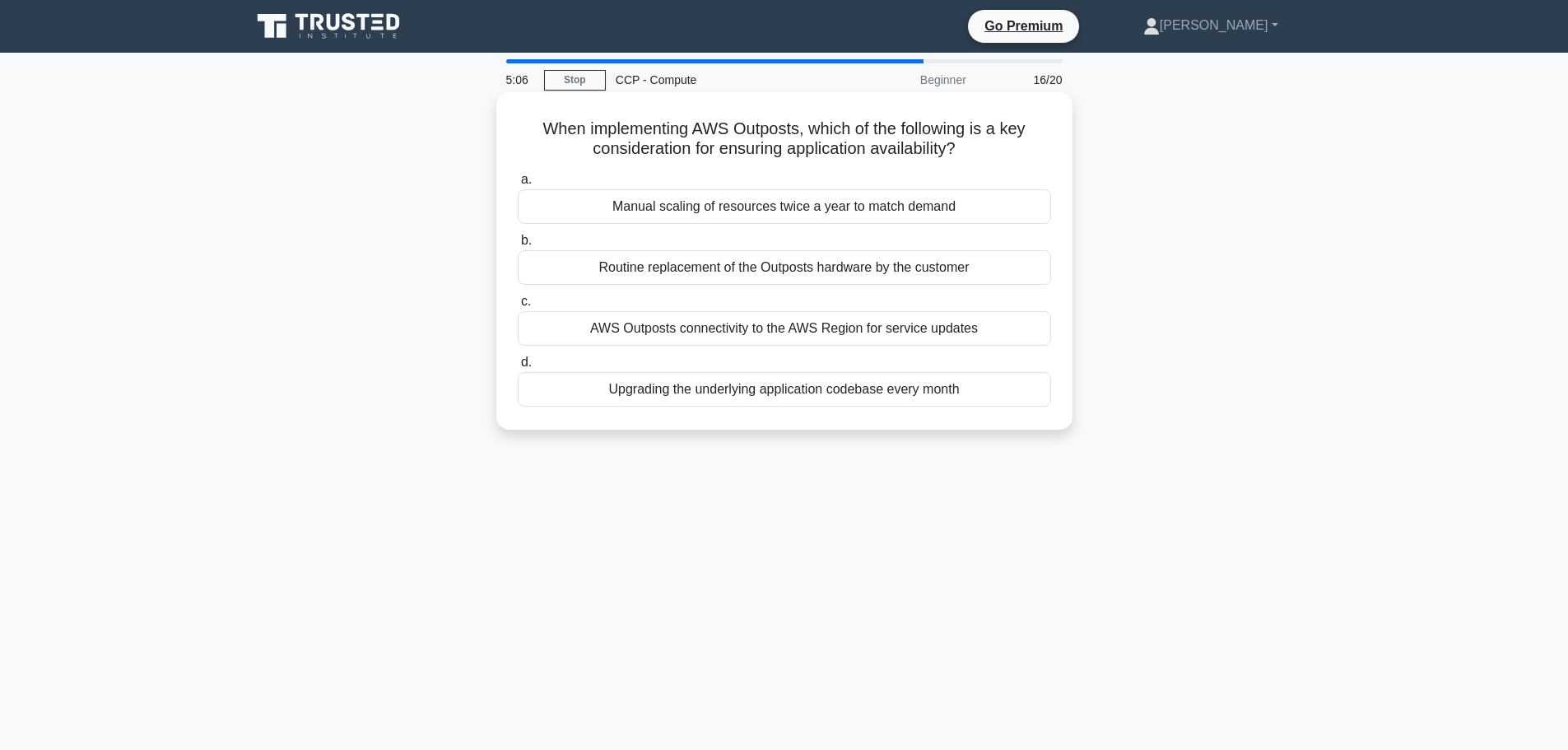
click at [816, 329] on div "AWS Outposts connectivity to the AWS Region for service updates" at bounding box center [784, 329] width 533 height 35
click at [518, 307] on input "c. AWS Outposts connectivity to the AWS Region for service updates" at bounding box center [518, 302] width 0 height 10
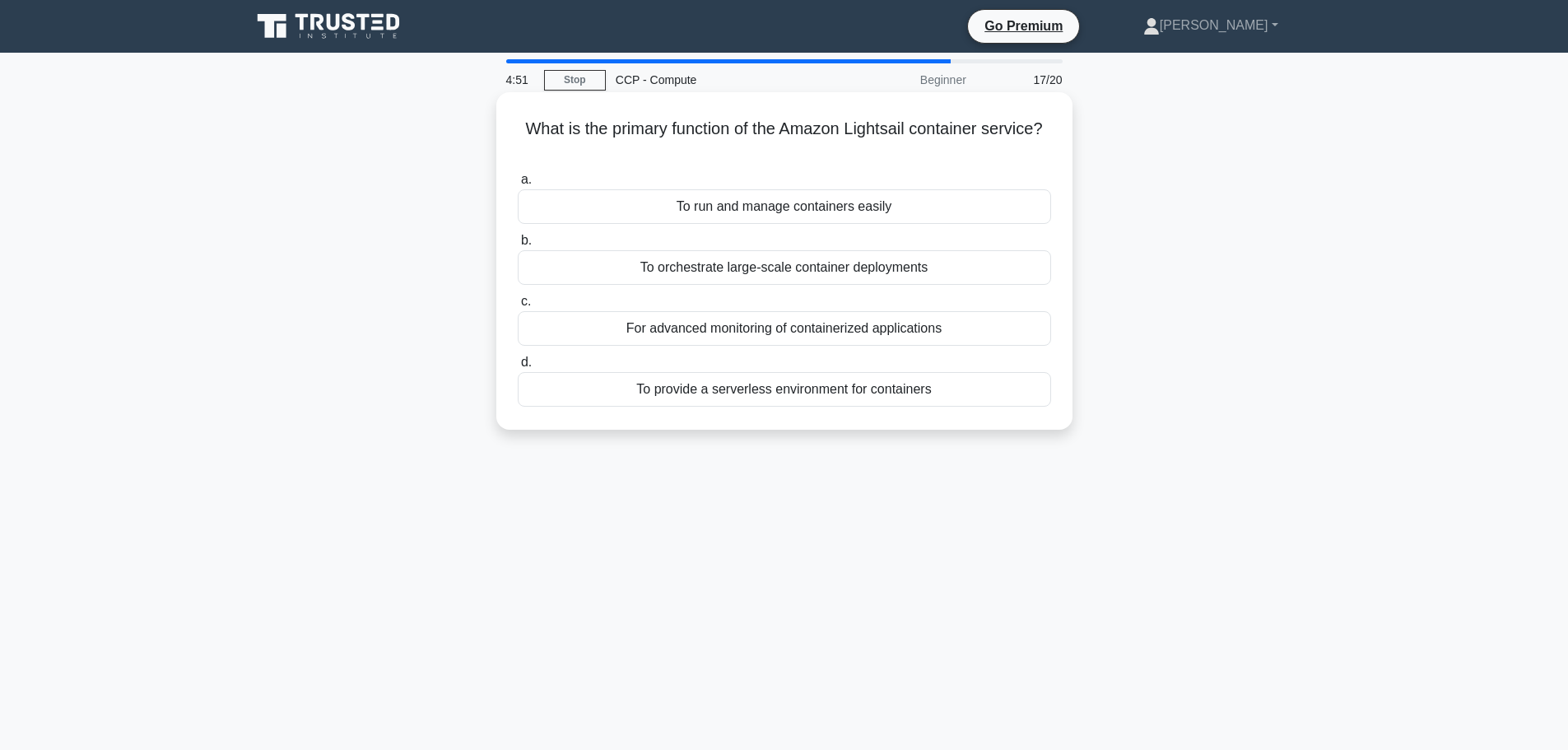
click at [810, 214] on div "To run and manage containers easily" at bounding box center [784, 207] width 533 height 35
click at [518, 185] on input "a. To run and manage containers easily" at bounding box center [518, 180] width 0 height 10
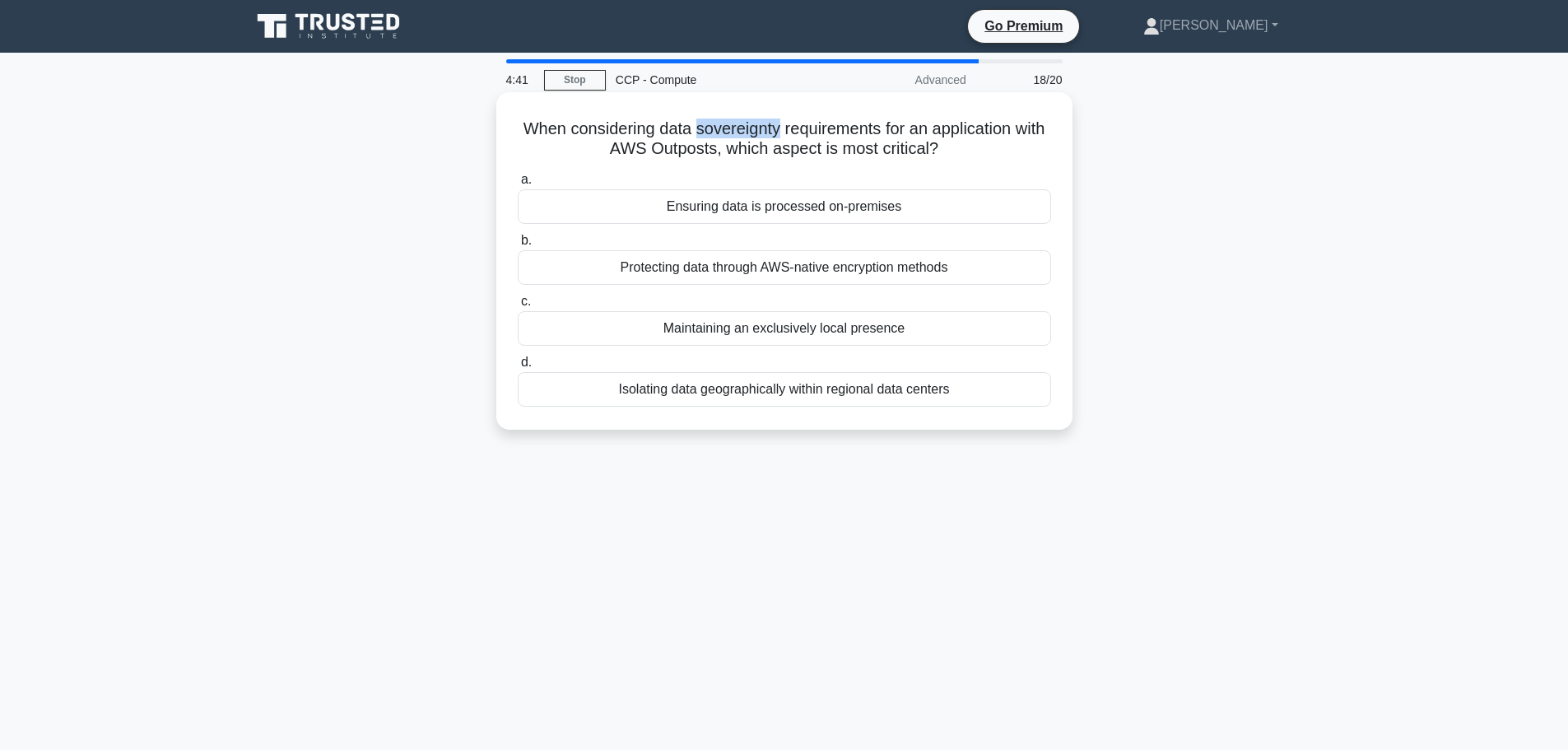
drag, startPoint x: 711, startPoint y: 127, endPoint x: 797, endPoint y: 133, distance: 86.2
click at [797, 133] on h5 "When considering data sovereignty requirements for an application with AWS Outp…" at bounding box center [784, 138] width 537 height 41
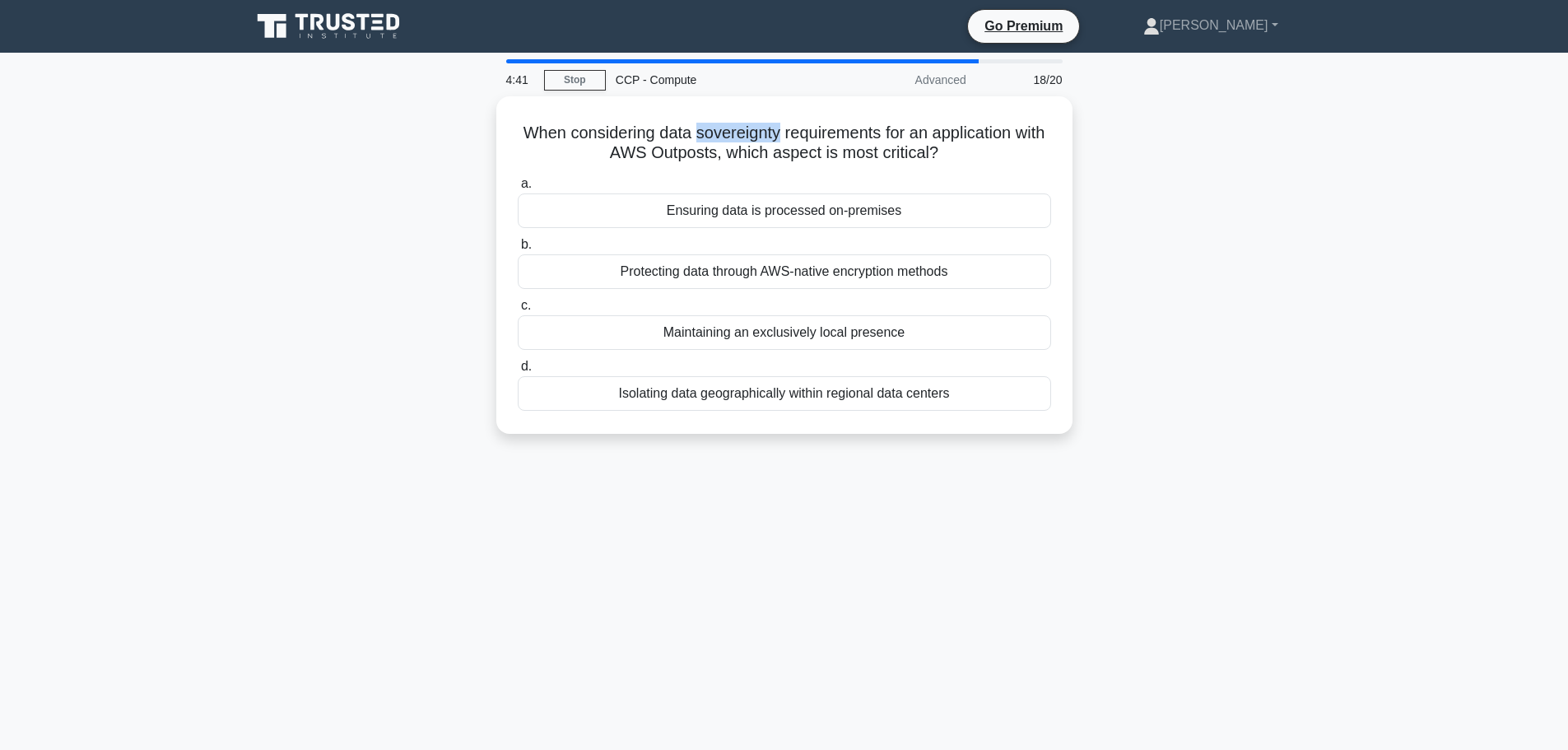
copy h5 "sovereignty"
click at [1155, 205] on div "When considering data sovereignty requirements for an application with AWS Outp…" at bounding box center [784, 275] width 1086 height 357
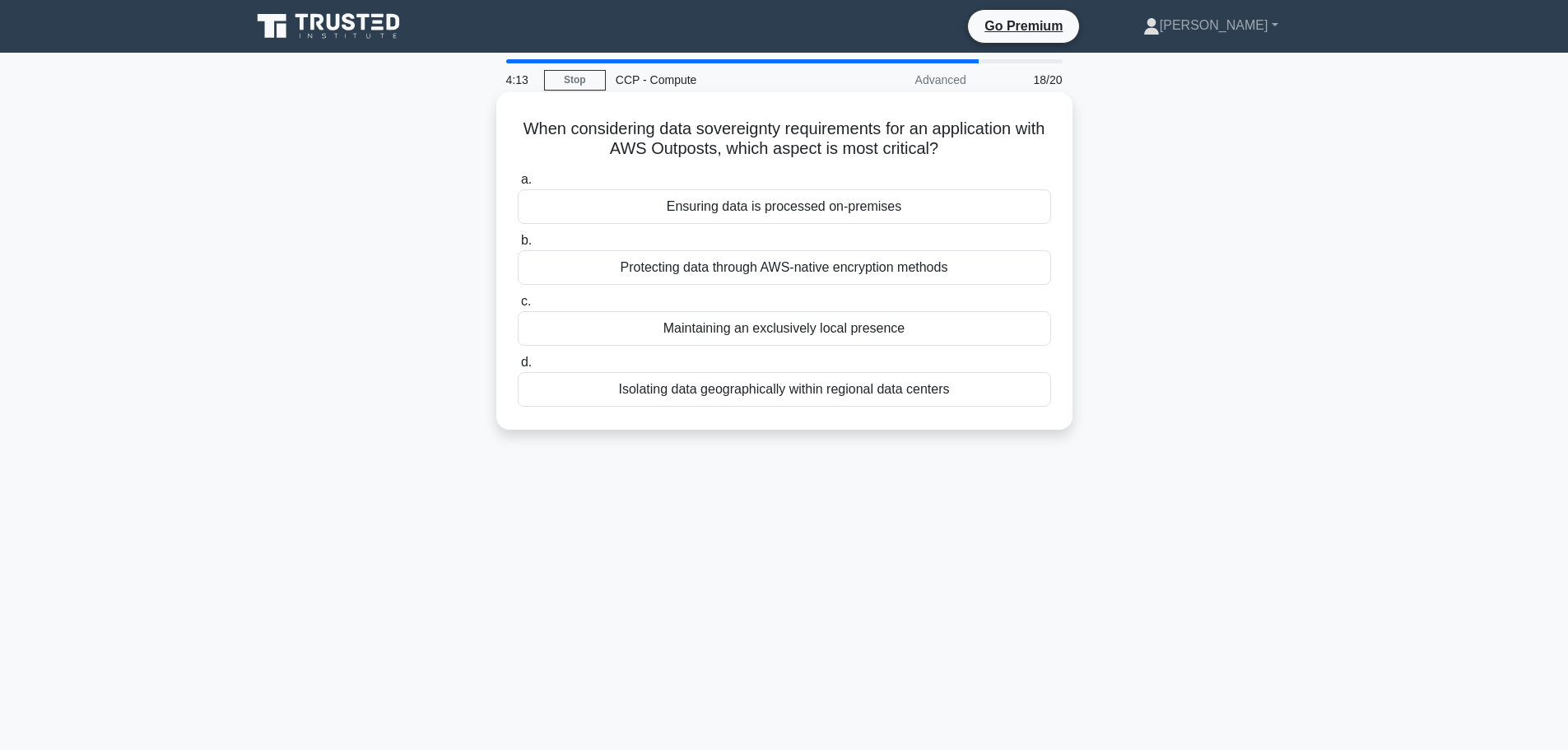
click at [857, 392] on div "Isolating data geographically within regional data centers" at bounding box center [784, 389] width 533 height 35
click at [518, 368] on input "d. Isolating data geographically within regional data centers" at bounding box center [518, 362] width 0 height 10
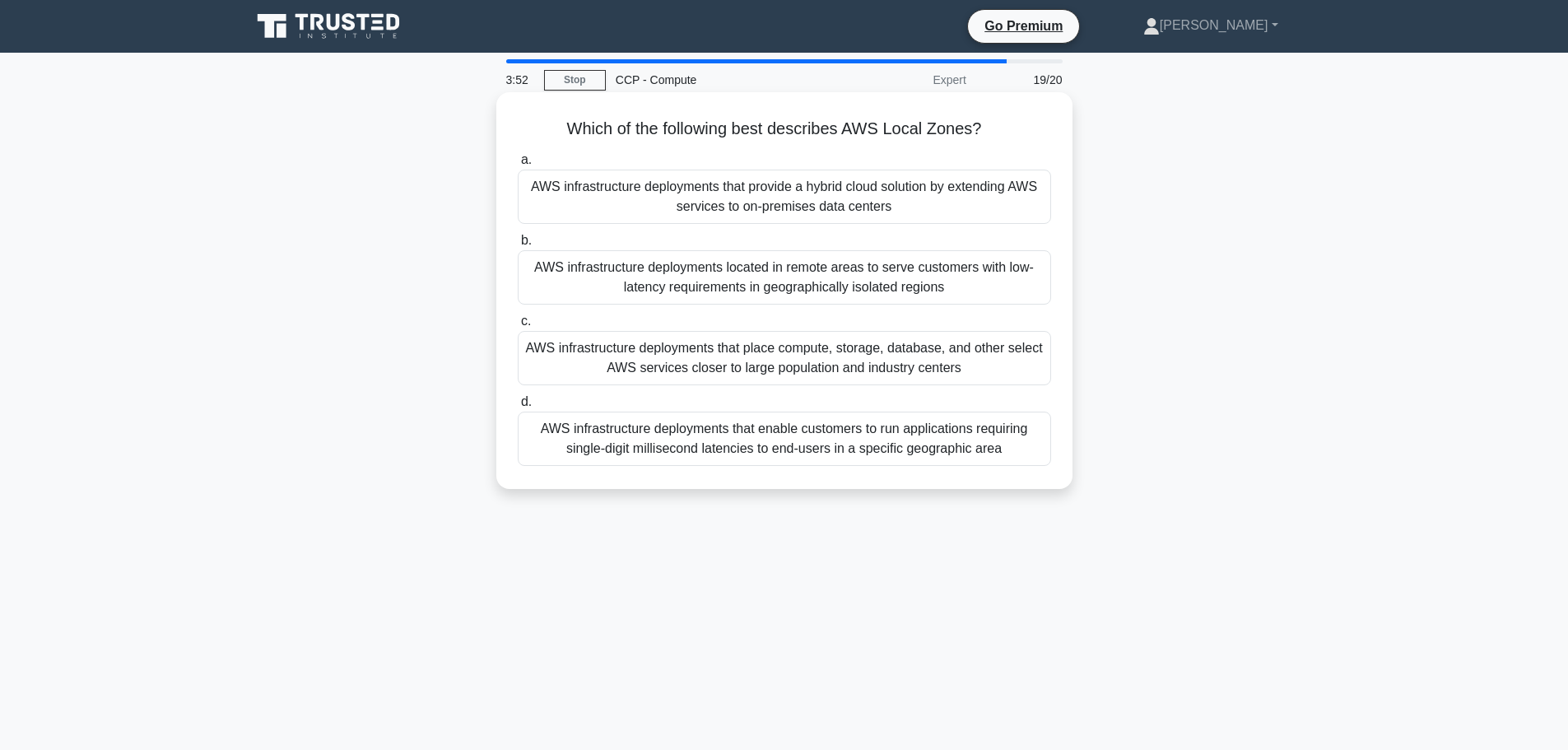
click at [898, 380] on div "AWS infrastructure deployments that place compute, storage, database, and other…" at bounding box center [784, 358] width 533 height 55
click at [518, 327] on input "c. AWS infrastructure deployments that place compute, storage, database, and ot…" at bounding box center [518, 322] width 0 height 10
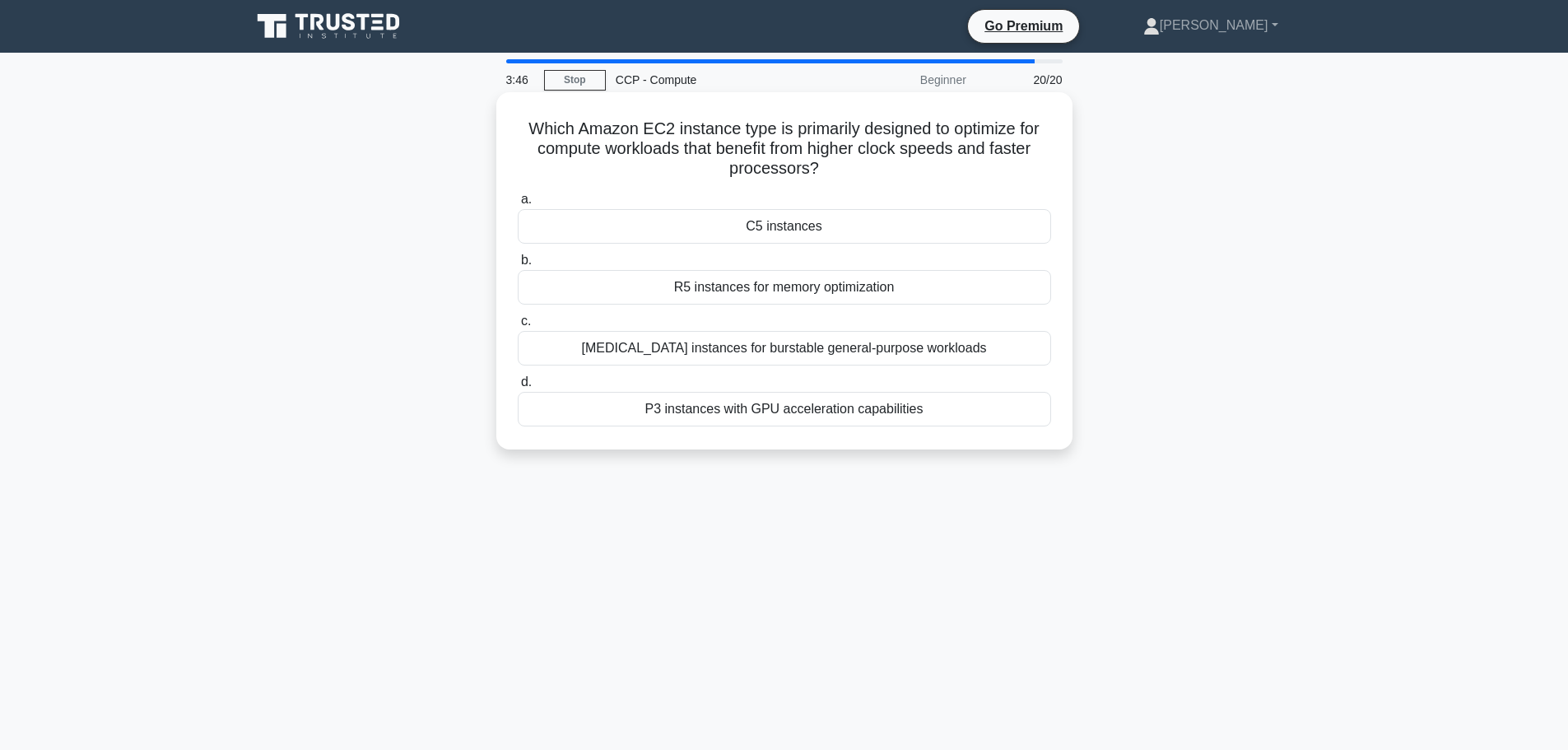
click at [828, 218] on div "C5 instances" at bounding box center [784, 227] width 533 height 35
click at [518, 205] on input "a. C5 instances" at bounding box center [518, 200] width 0 height 10
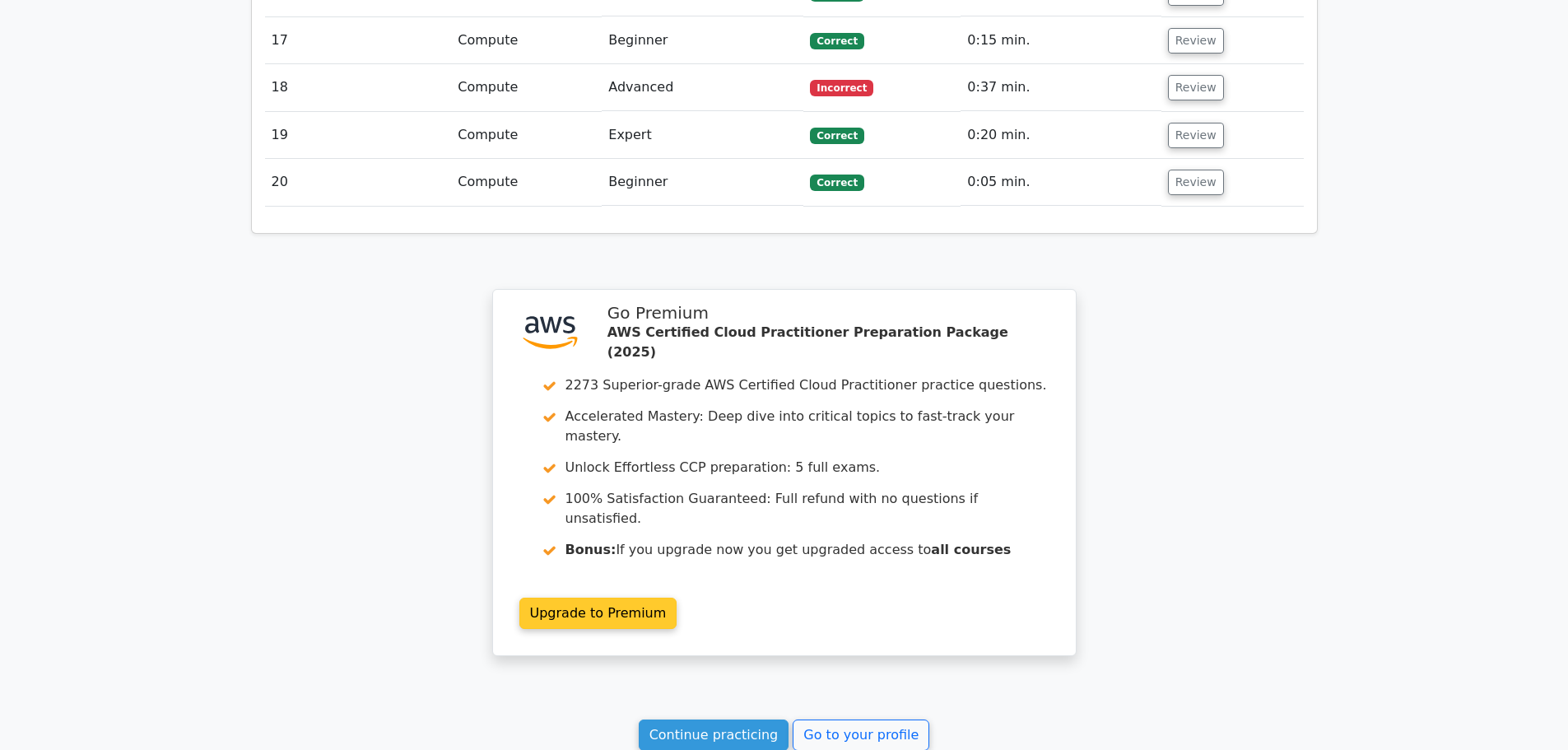
scroll to position [2900, 0]
